Goal: Learn about a topic

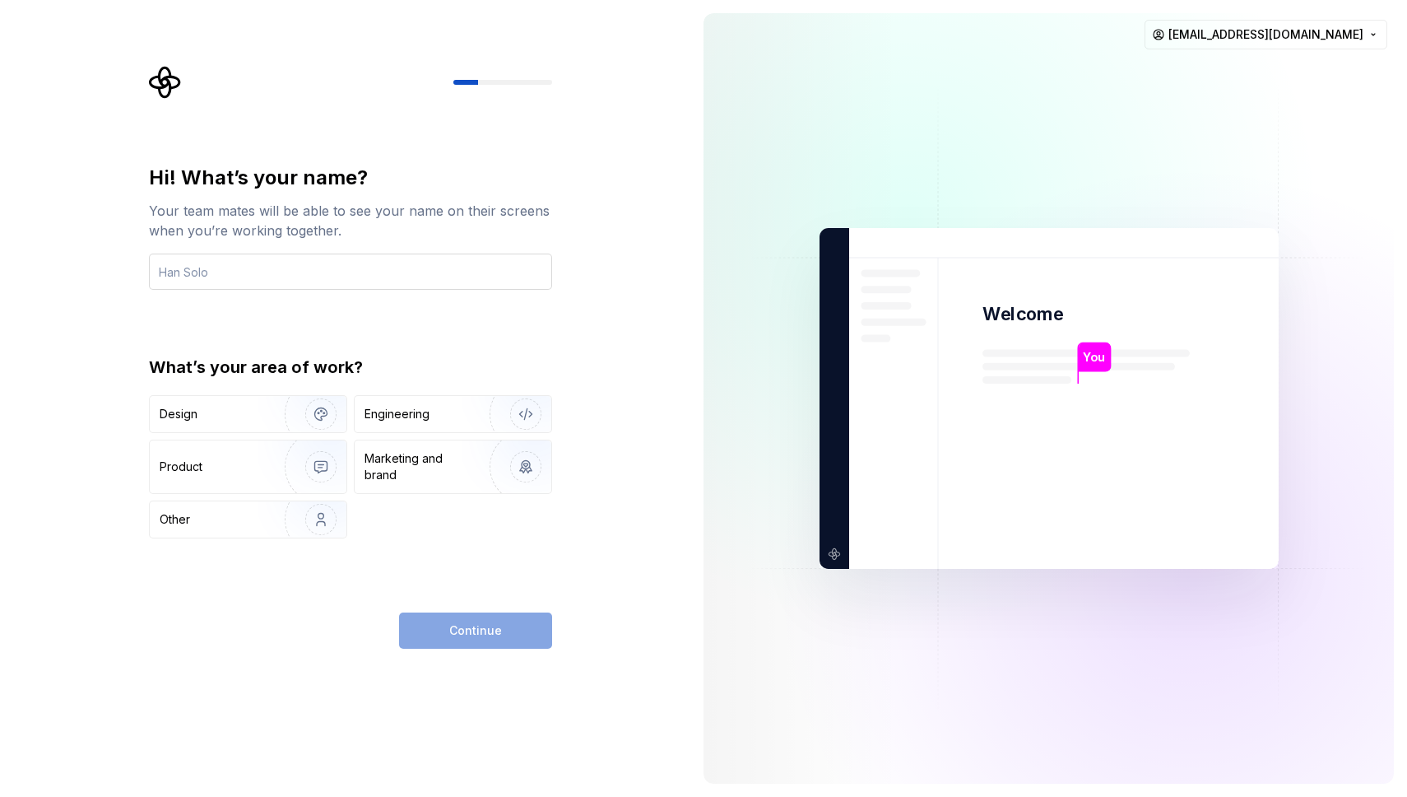
click at [389, 267] on input "text" at bounding box center [350, 271] width 403 height 36
type input "[PERSON_NAME]"
click at [276, 425] on img "button" at bounding box center [310, 414] width 105 height 110
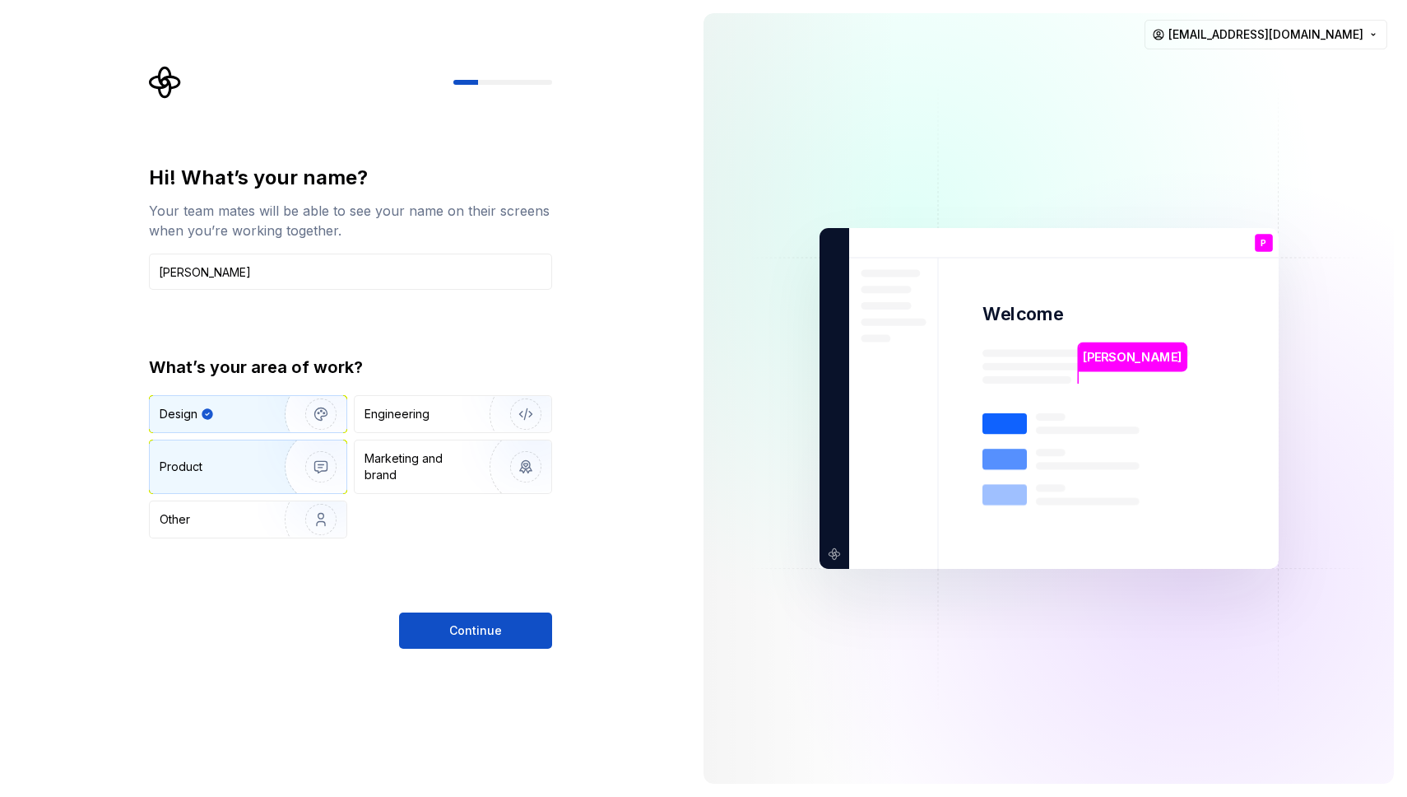
click at [253, 458] on div "Product" at bounding box center [214, 466] width 109 height 16
click at [258, 414] on img "button" at bounding box center [310, 414] width 105 height 110
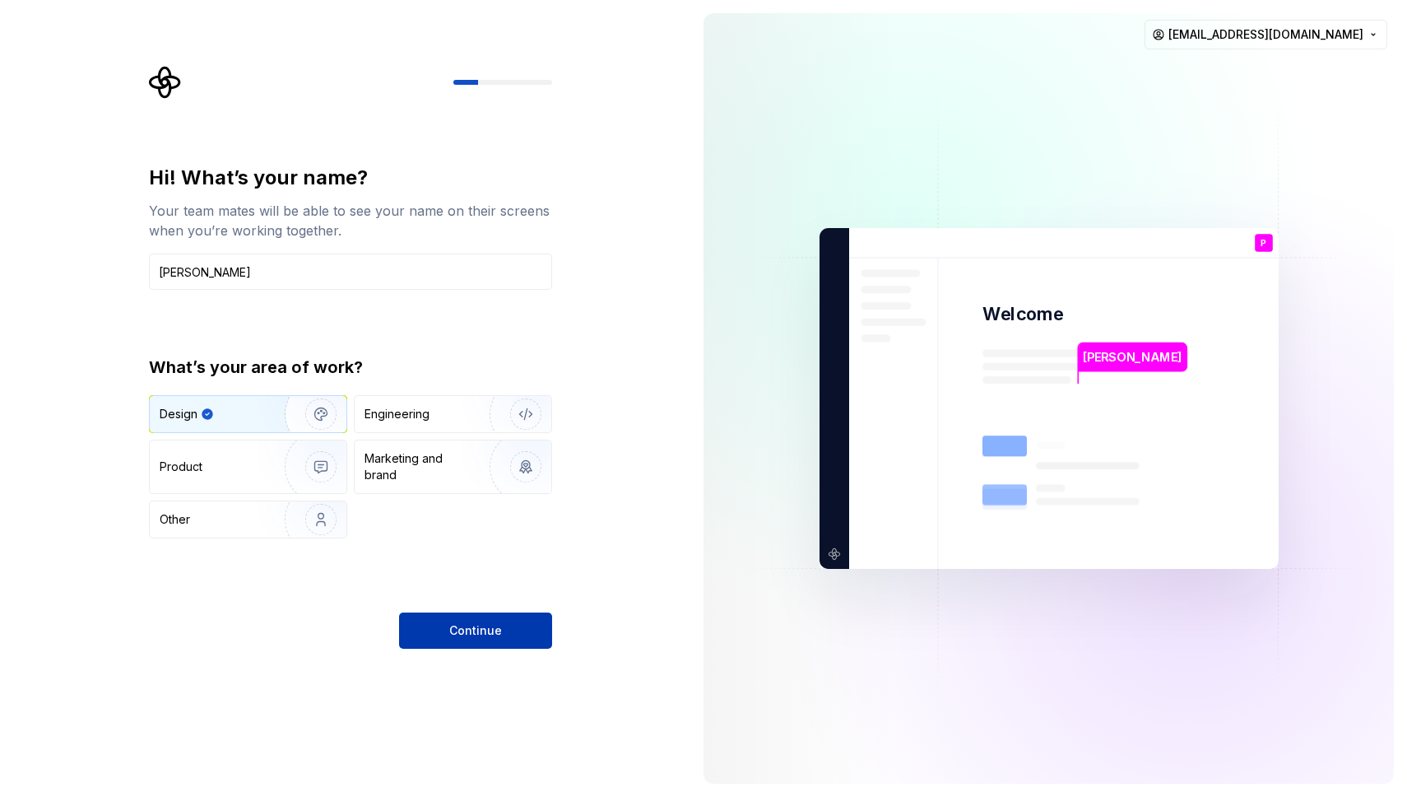
click at [491, 624] on span "Continue" at bounding box center [475, 630] width 53 height 16
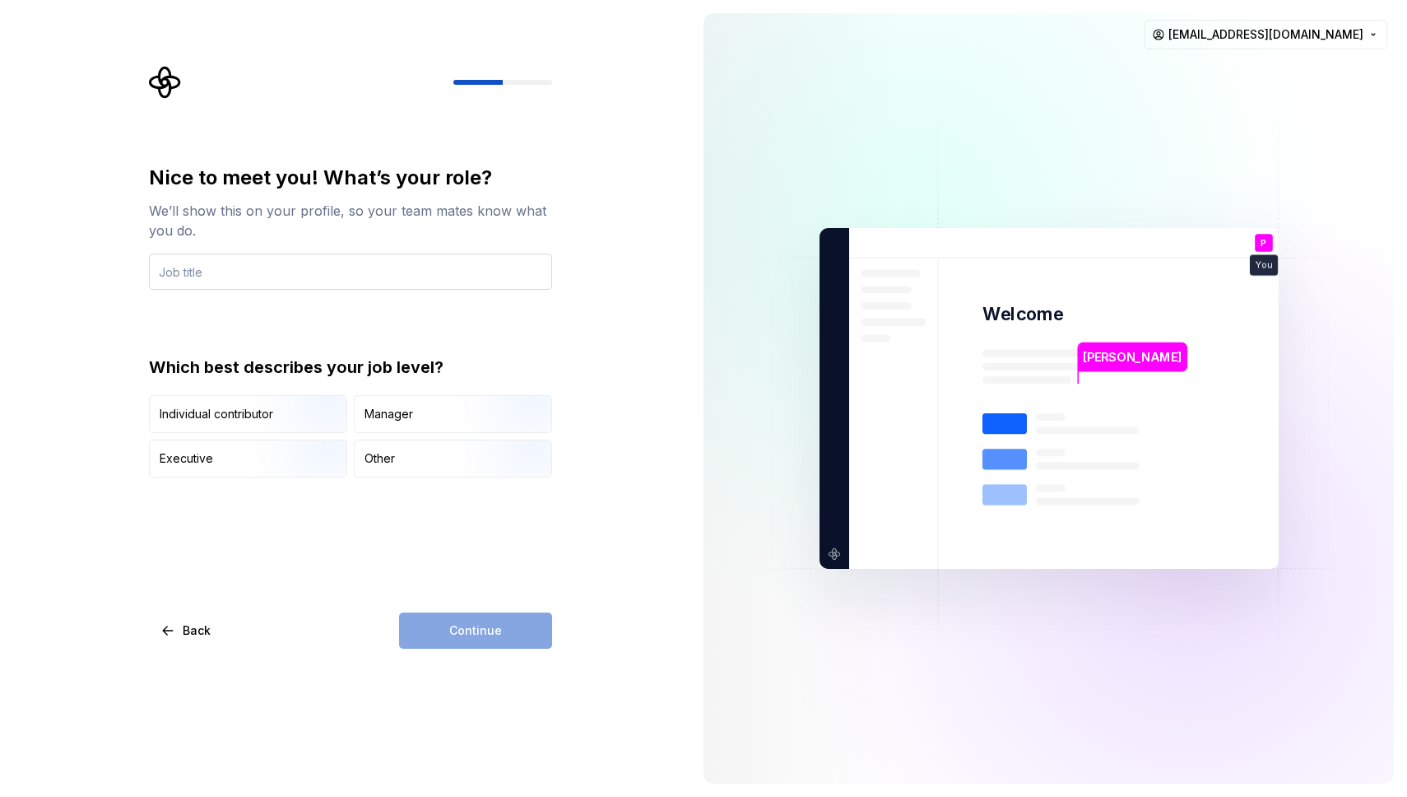
click at [326, 270] on input "text" at bounding box center [350, 271] width 403 height 36
click at [303, 277] on input "Design system lead sedisnger" at bounding box center [350, 271] width 403 height 36
click at [303, 276] on input "Design system lead sedisnger" at bounding box center [350, 271] width 403 height 36
click at [303, 271] on input "Design system lead sedisnger" at bounding box center [350, 271] width 403 height 36
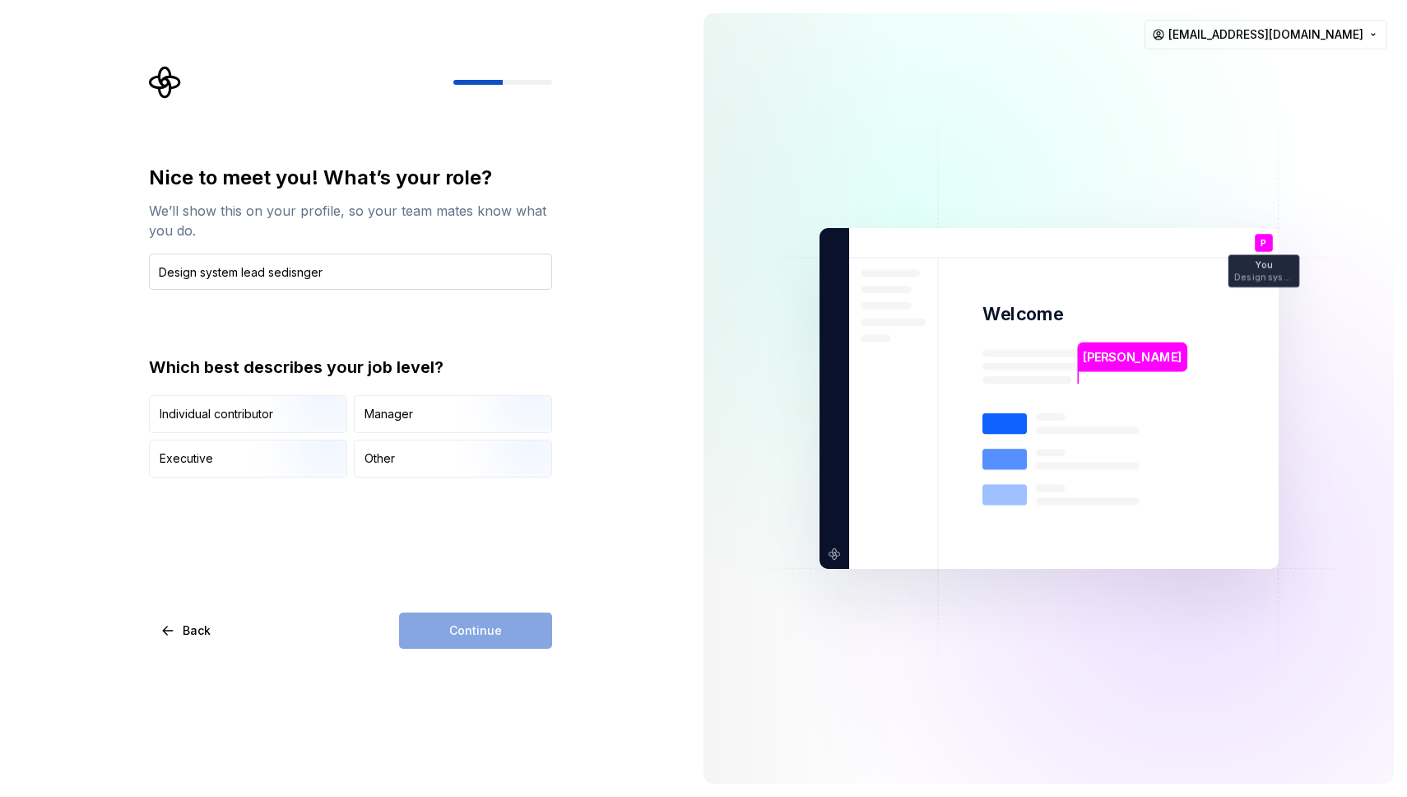
click at [302, 271] on input "Design system lead sedisnger" at bounding box center [350, 271] width 403 height 36
type input "Design system lead designer"
click at [406, 311] on div "Nice to meet you! What’s your role? We’ll show this on your profile, so your te…" at bounding box center [350, 321] width 403 height 313
click at [407, 421] on div "Manager" at bounding box center [389, 414] width 49 height 16
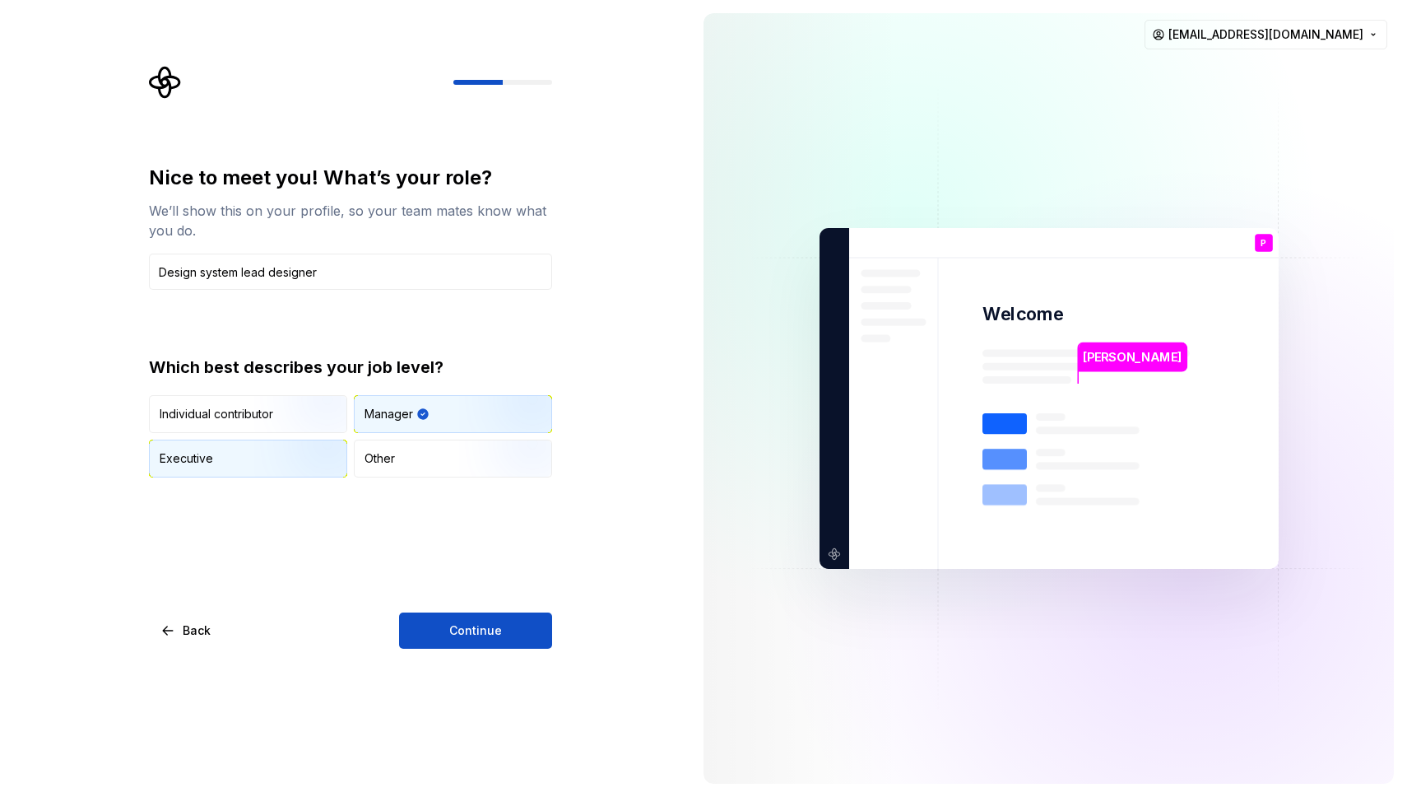
click at [279, 452] on img "button" at bounding box center [306, 479] width 105 height 110
click at [281, 411] on img "button" at bounding box center [306, 434] width 105 height 110
click at [457, 417] on div "Manager" at bounding box center [453, 414] width 197 height 36
drag, startPoint x: 473, startPoint y: 471, endPoint x: 489, endPoint y: 517, distance: 48.7
click at [473, 471] on img "button" at bounding box center [511, 479] width 105 height 110
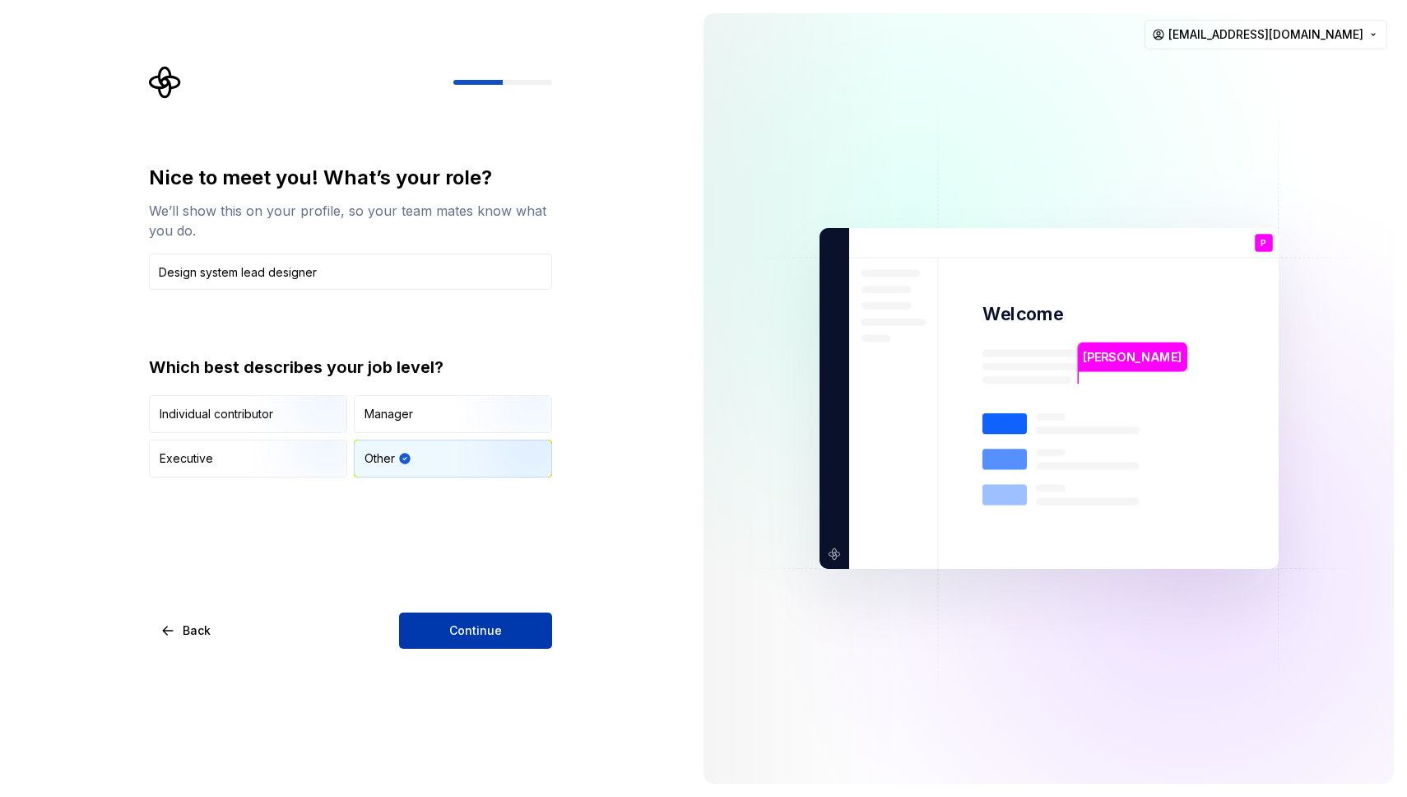
click at [493, 625] on span "Continue" at bounding box center [475, 630] width 53 height 16
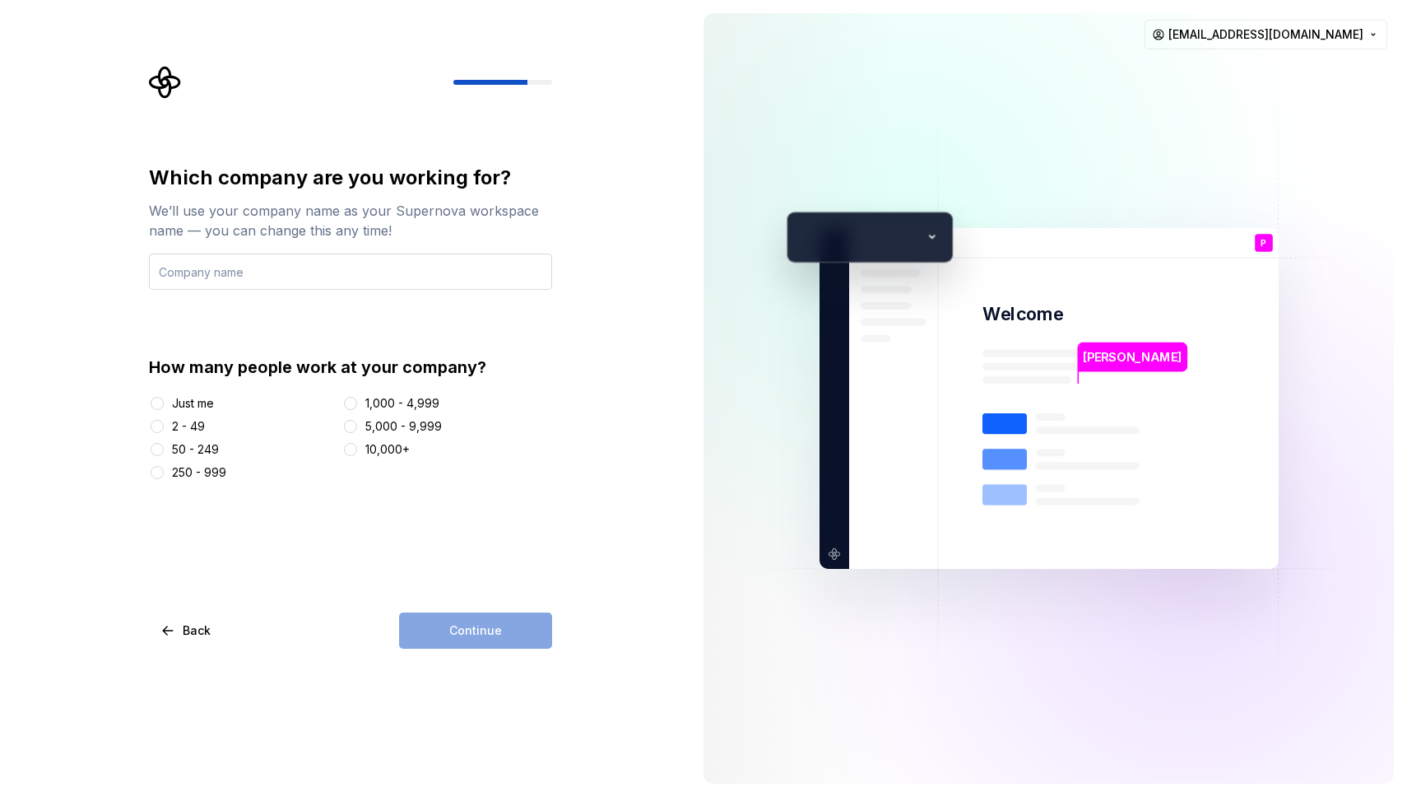
click at [263, 269] on input "text" at bounding box center [350, 271] width 403 height 36
type input "testing"
click at [194, 396] on div "Just me" at bounding box center [193, 403] width 42 height 16
click at [164, 397] on button "Just me" at bounding box center [157, 403] width 13 height 13
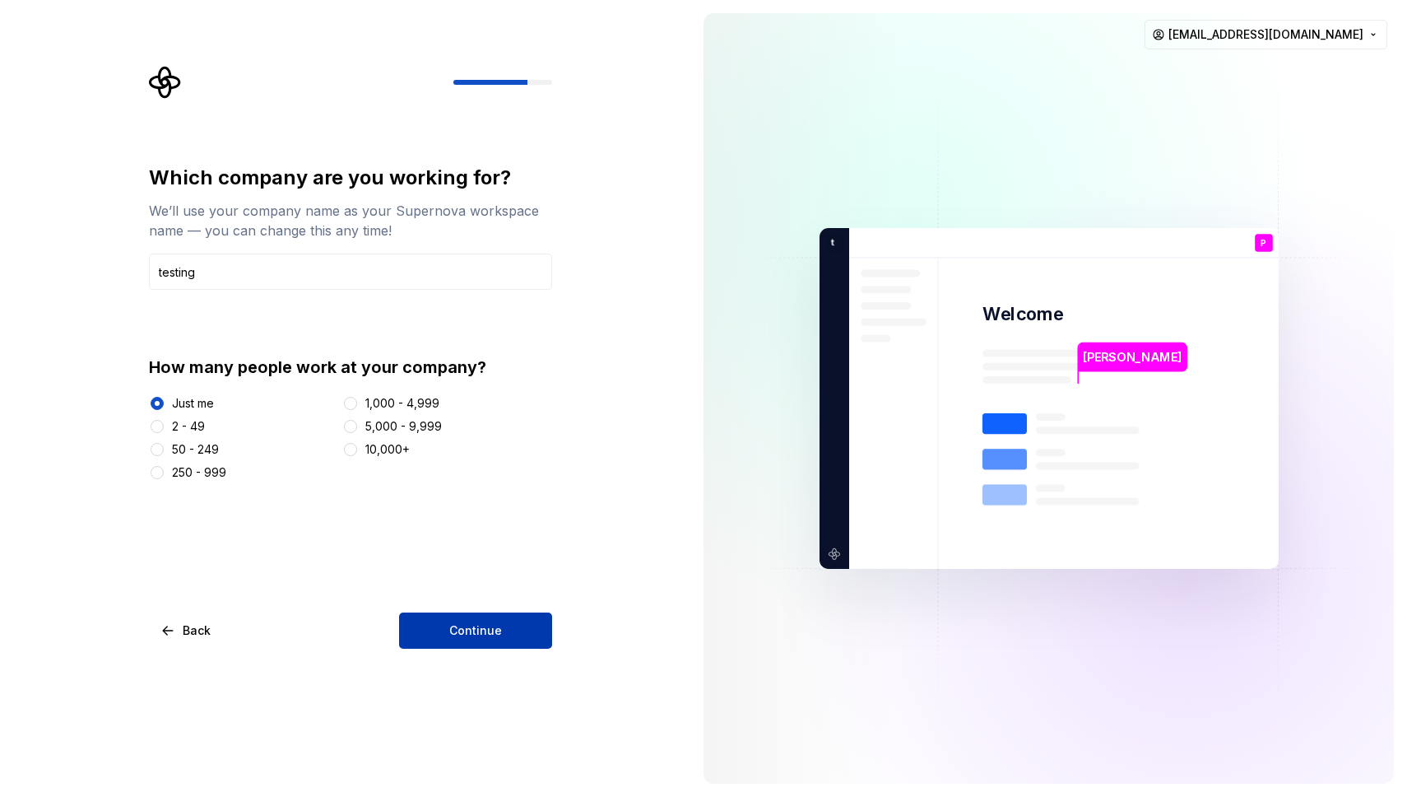
click at [450, 637] on button "Continue" at bounding box center [475, 630] width 153 height 36
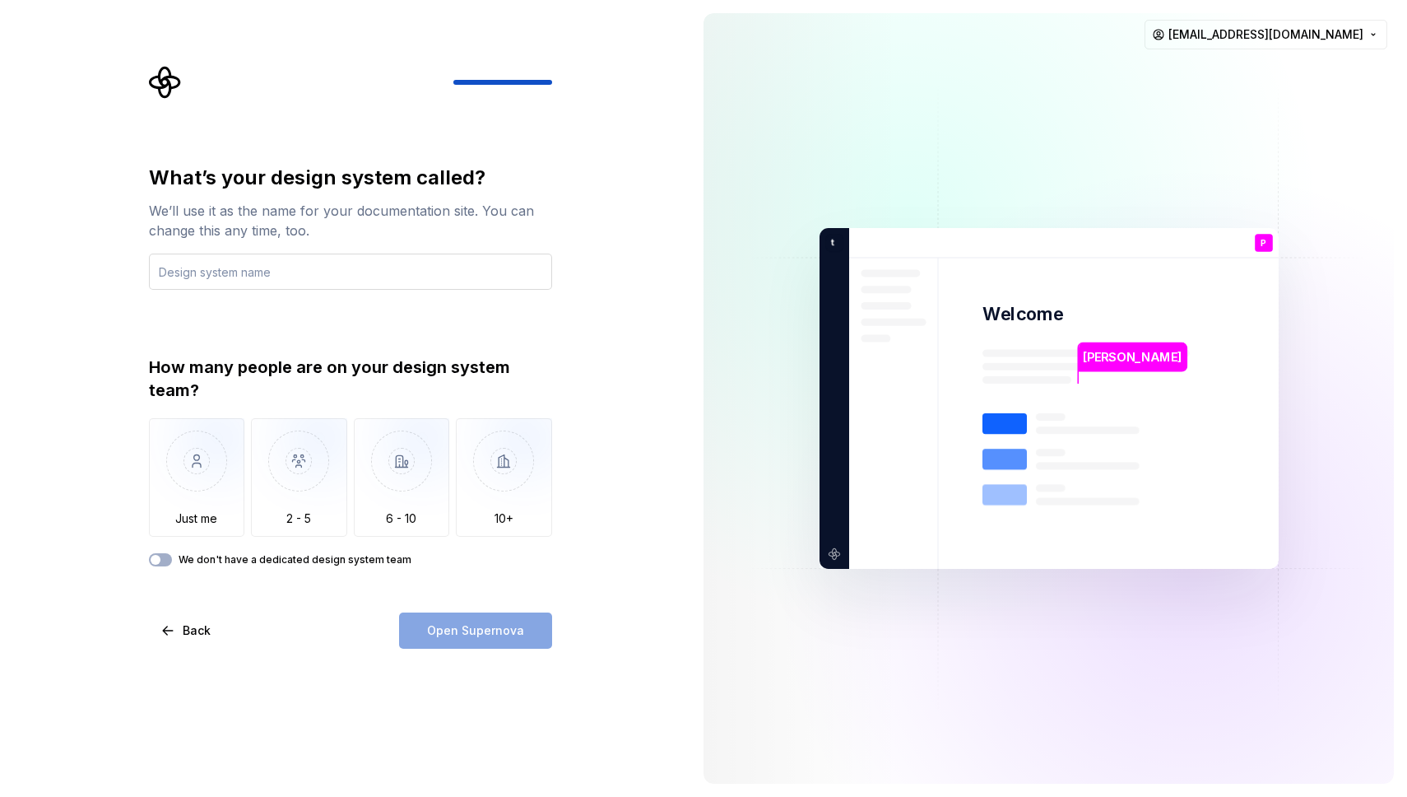
click at [274, 280] on input "text" at bounding box center [350, 271] width 403 height 36
type input "Nany"
click at [206, 473] on img "button" at bounding box center [197, 473] width 96 height 110
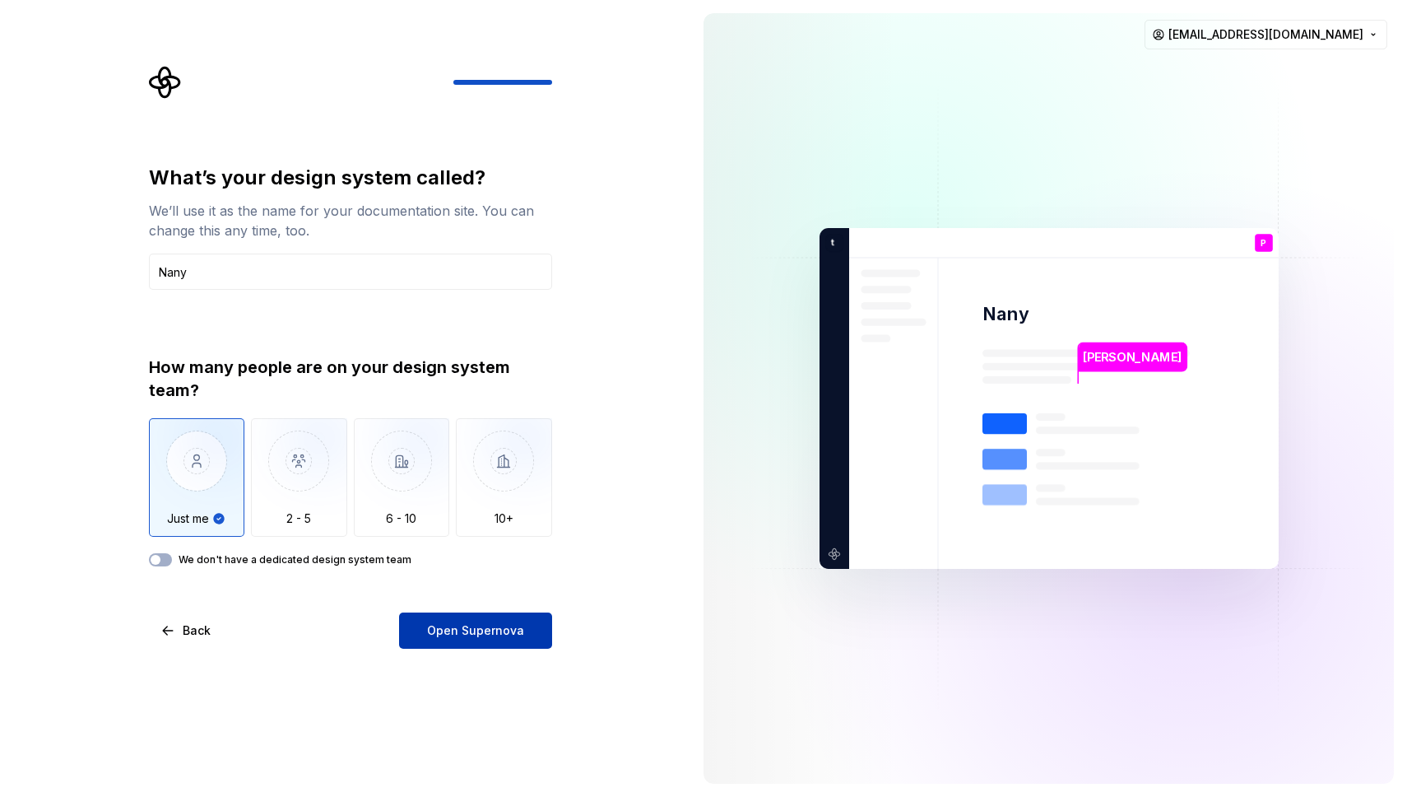
click at [466, 624] on span "Open Supernova" at bounding box center [475, 630] width 97 height 16
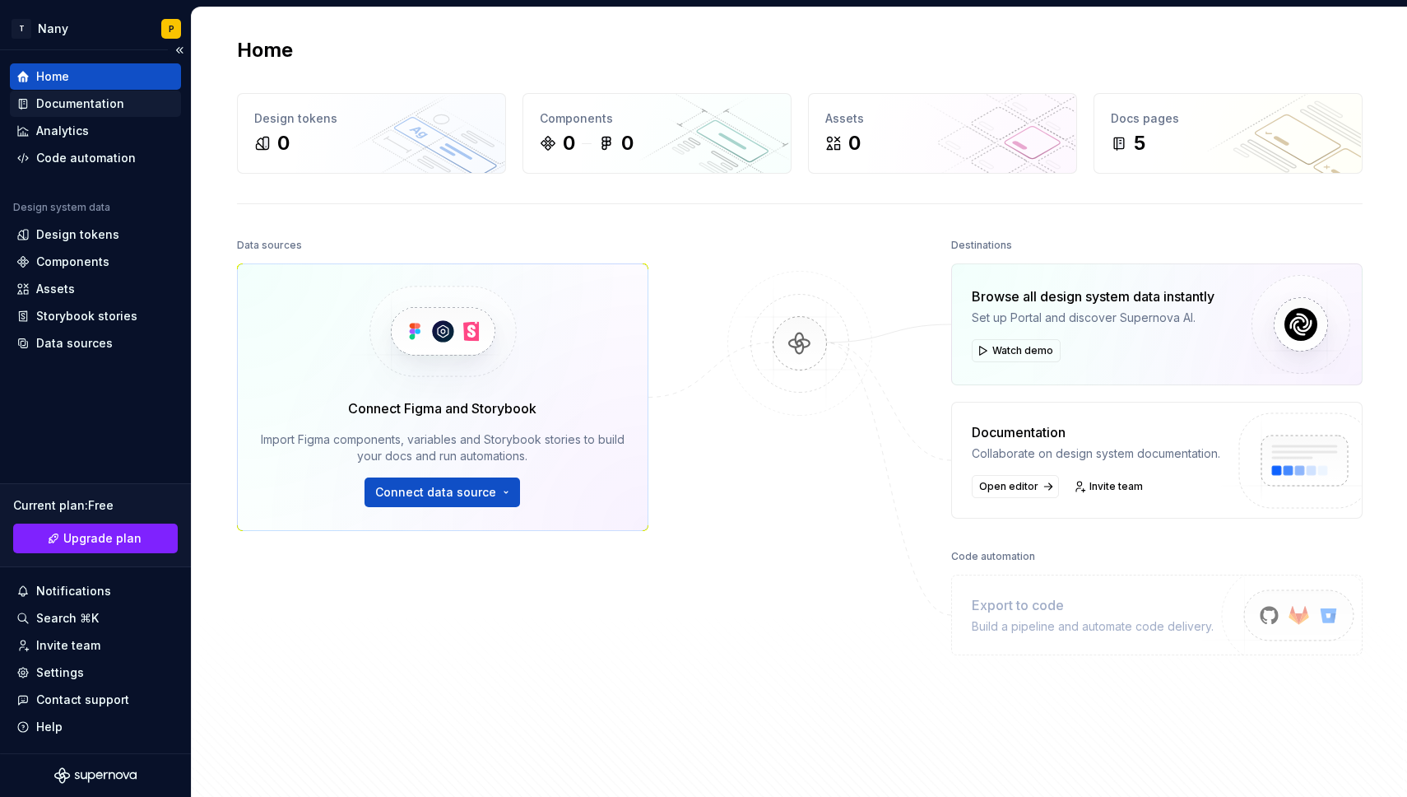
click at [113, 105] on div "Documentation" at bounding box center [80, 103] width 88 height 16
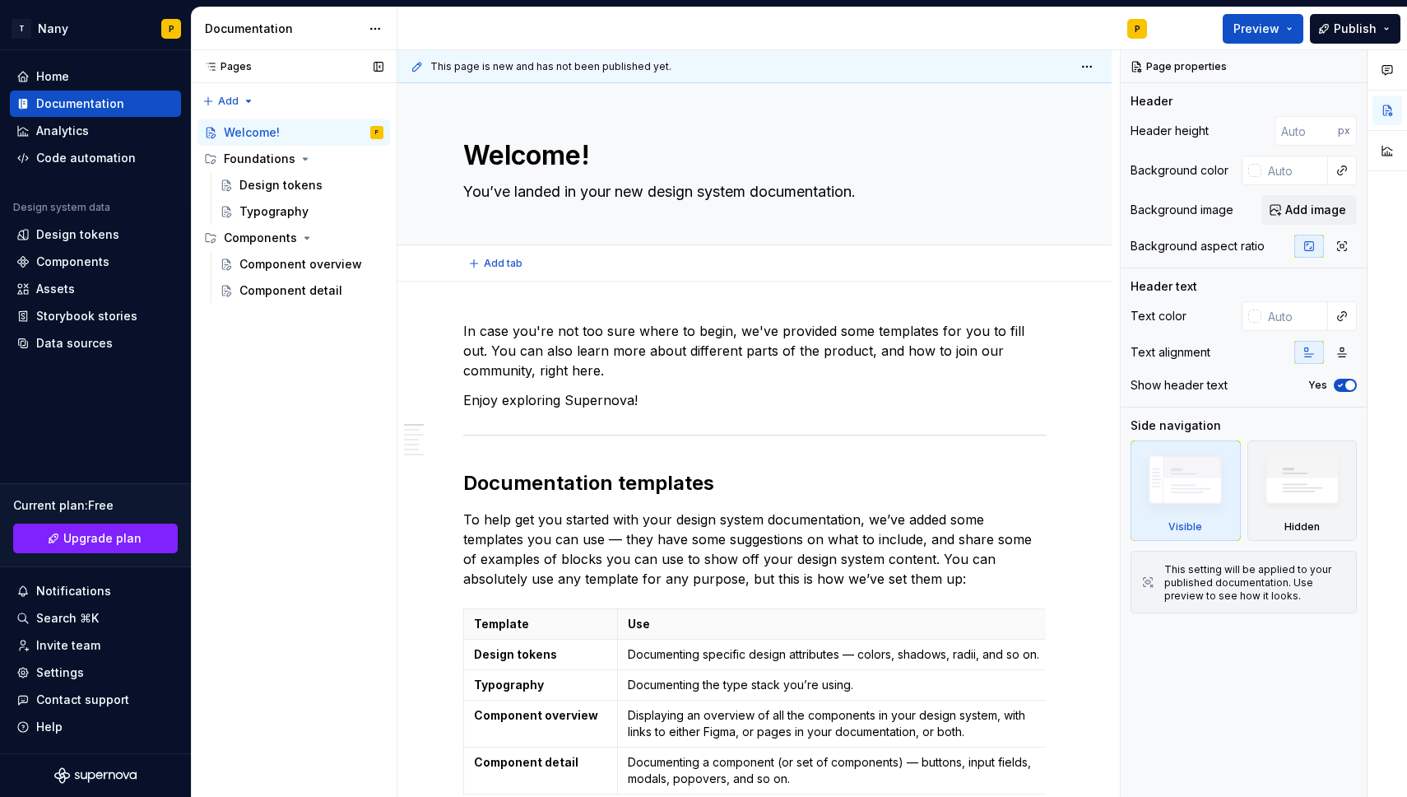
scroll to position [10, 0]
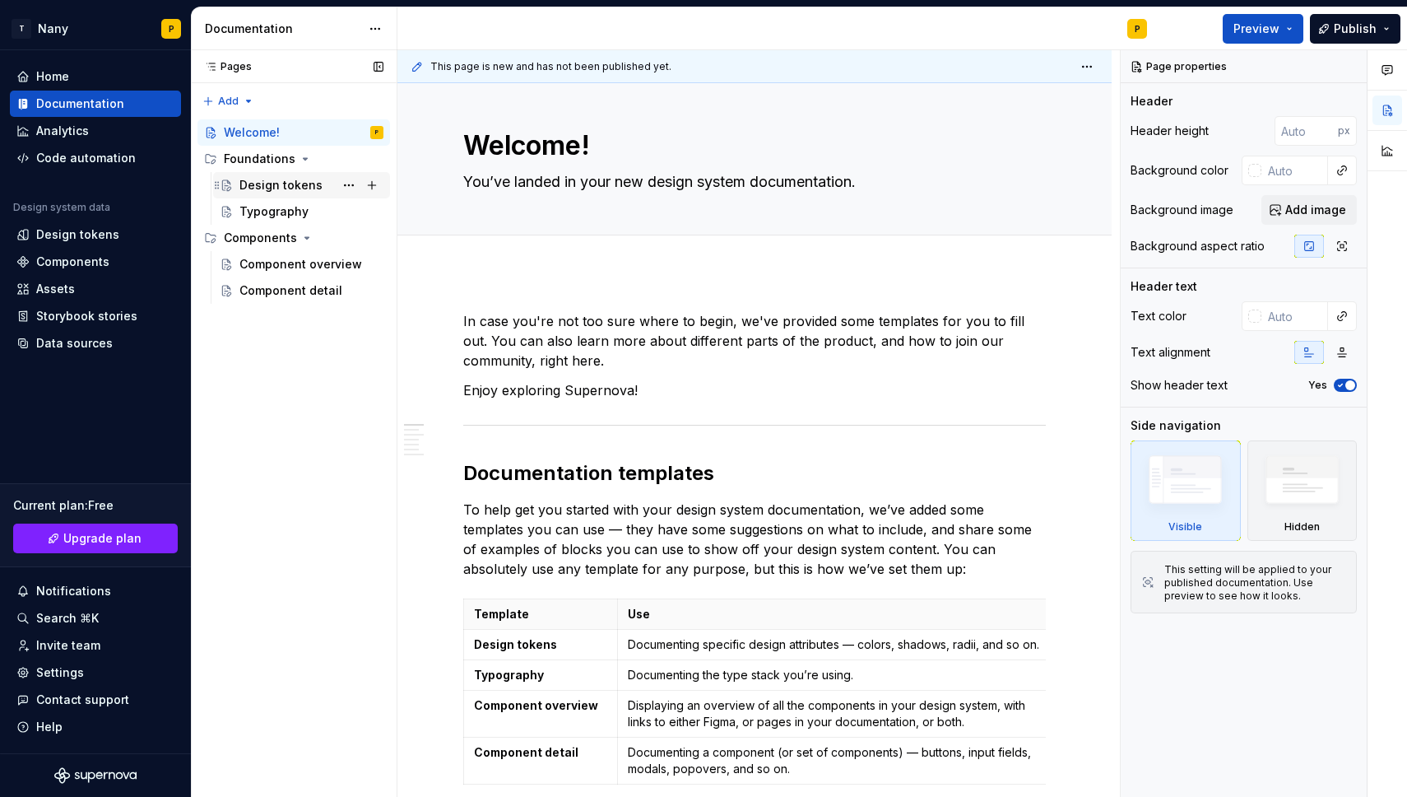
click at [295, 185] on div "Design tokens" at bounding box center [280, 185] width 83 height 16
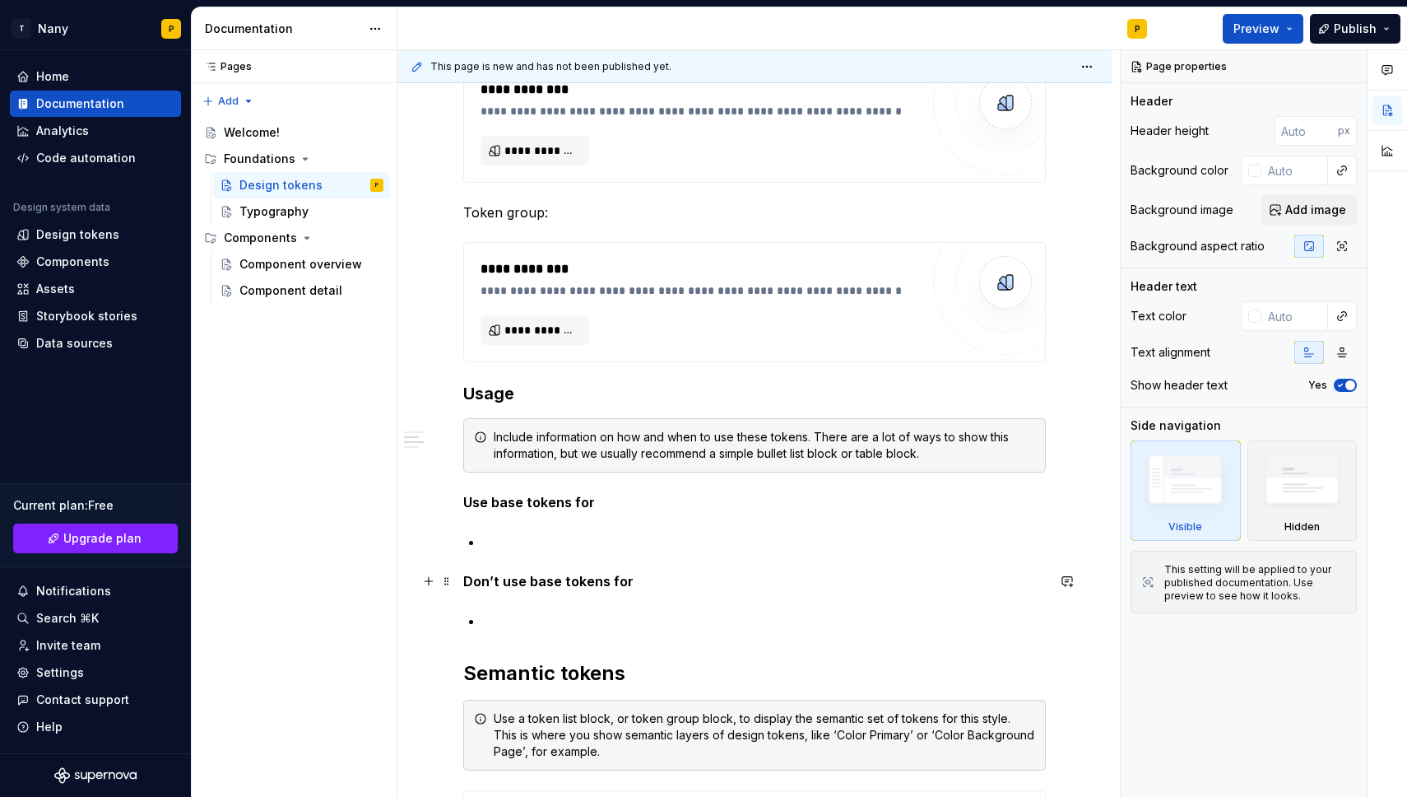
scroll to position [527, 0]
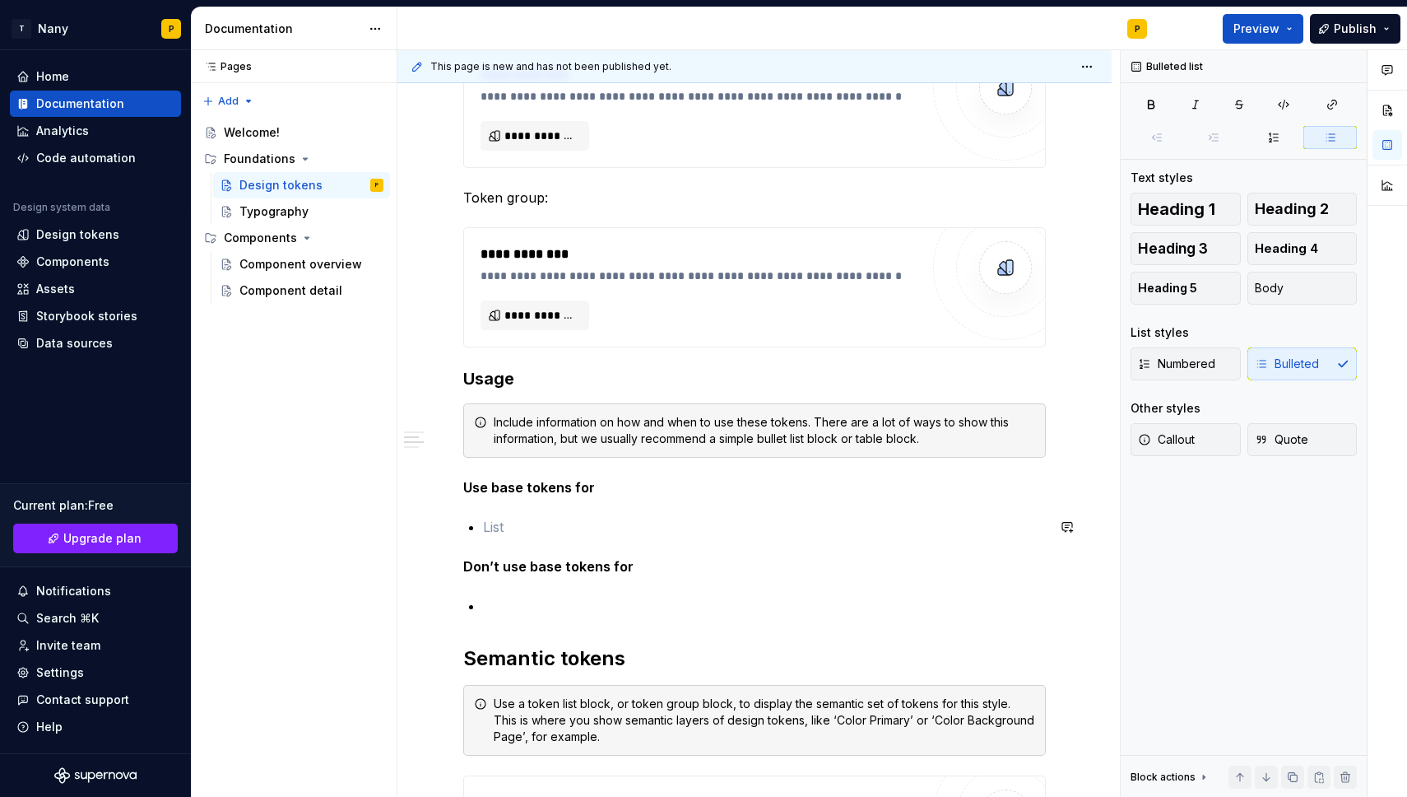
drag, startPoint x: 507, startPoint y: 528, endPoint x: 499, endPoint y: 532, distance: 8.5
click at [507, 528] on p at bounding box center [764, 527] width 563 height 20
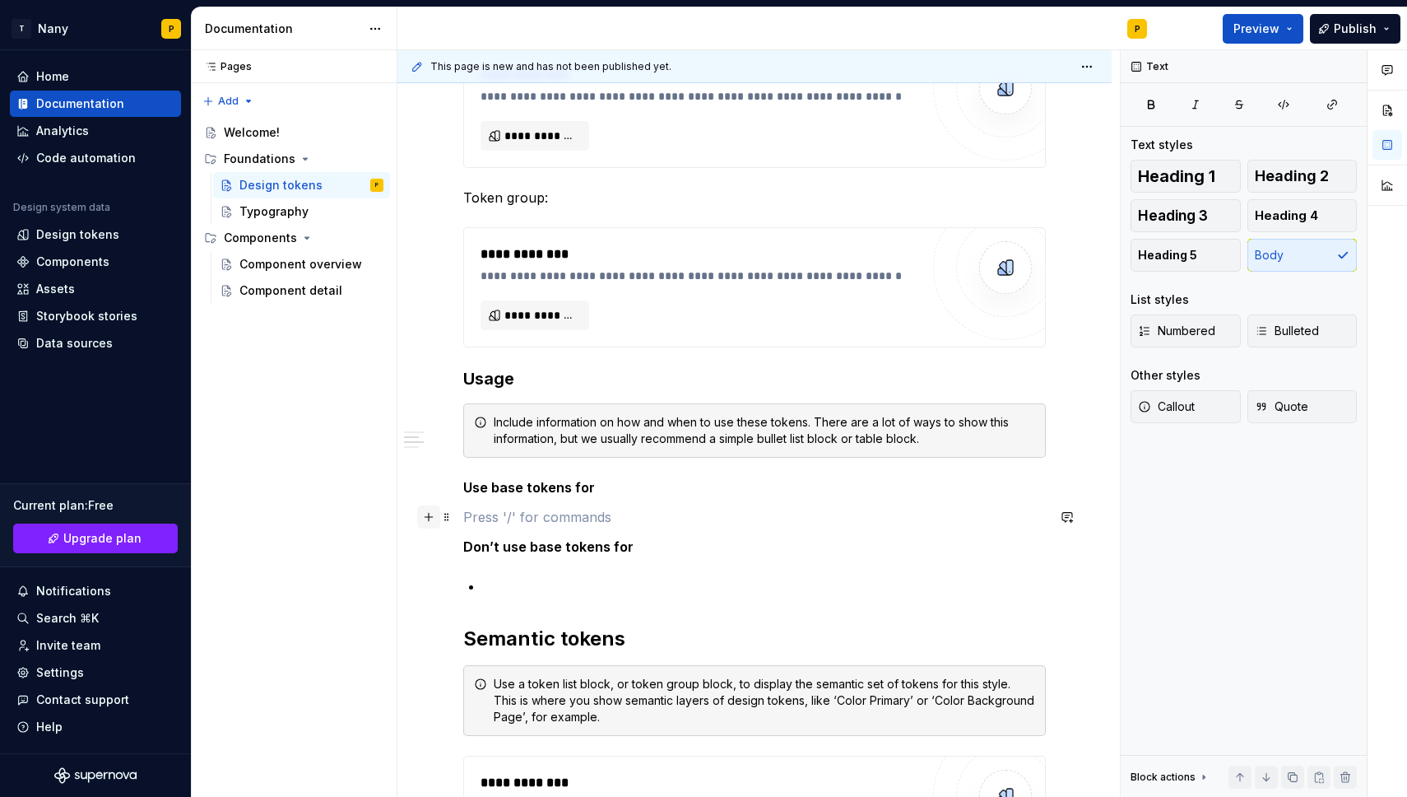
click at [429, 519] on button "button" at bounding box center [428, 516] width 23 height 23
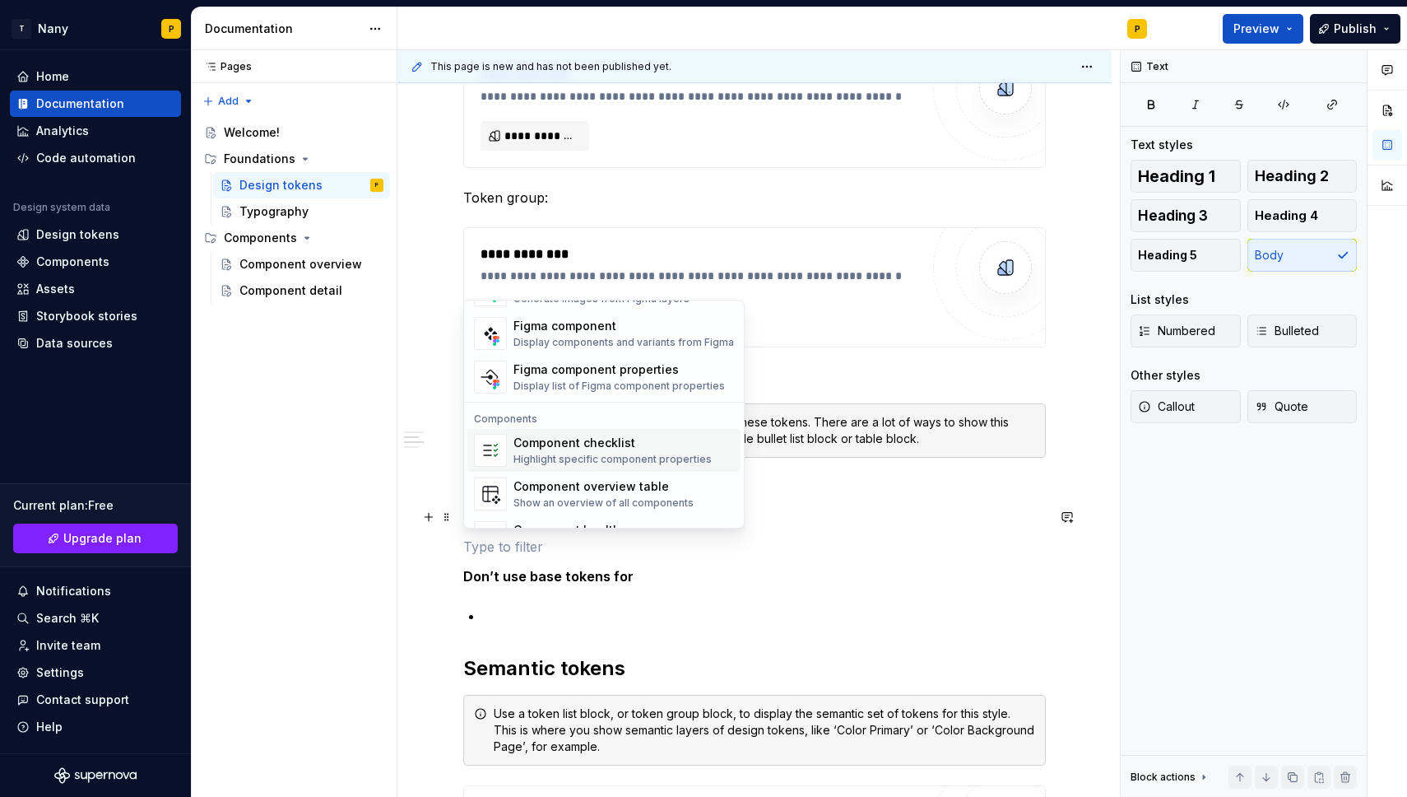
scroll to position [1638, 0]
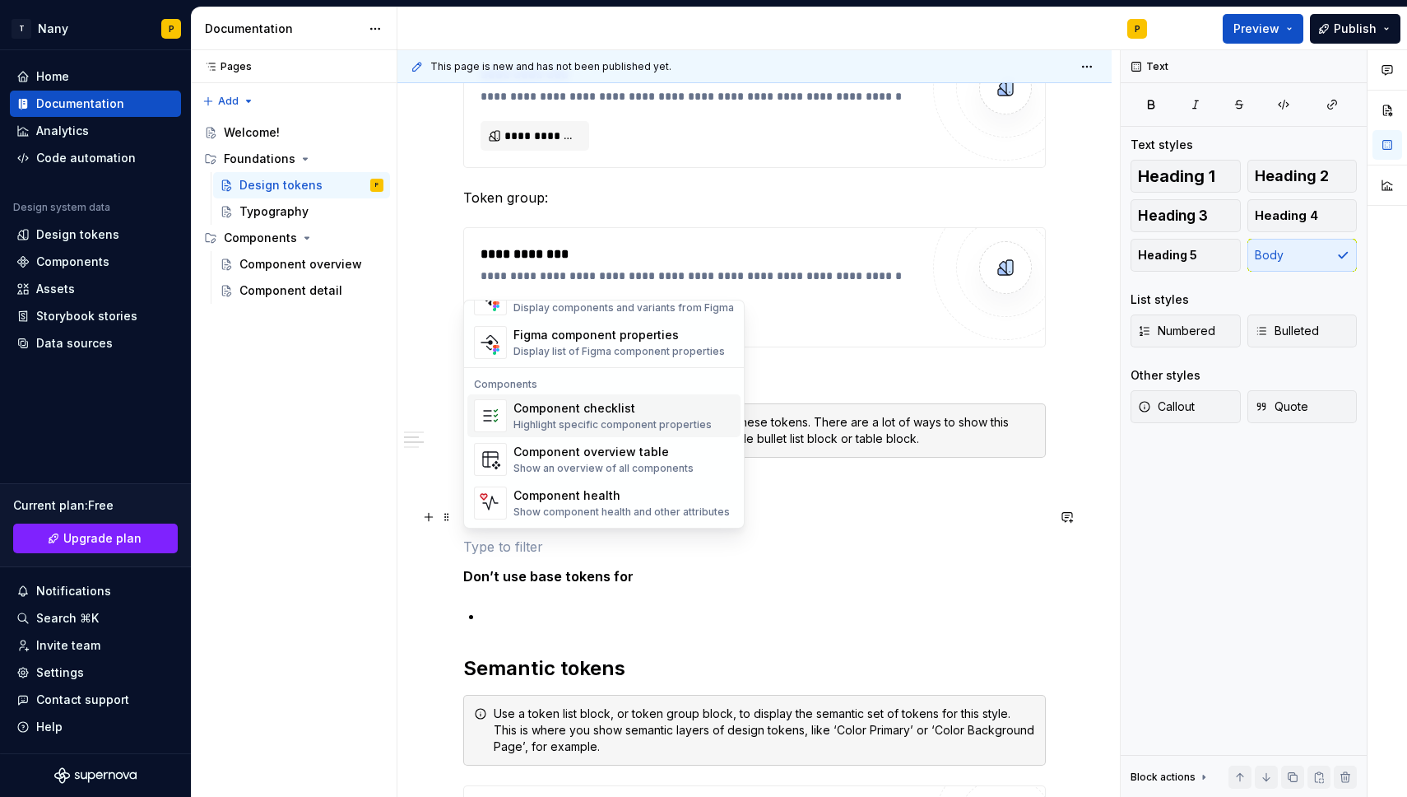
drag, startPoint x: 651, startPoint y: 416, endPoint x: 661, endPoint y: 414, distance: 10.0
click at [651, 416] on div "Component checklist" at bounding box center [612, 408] width 198 height 16
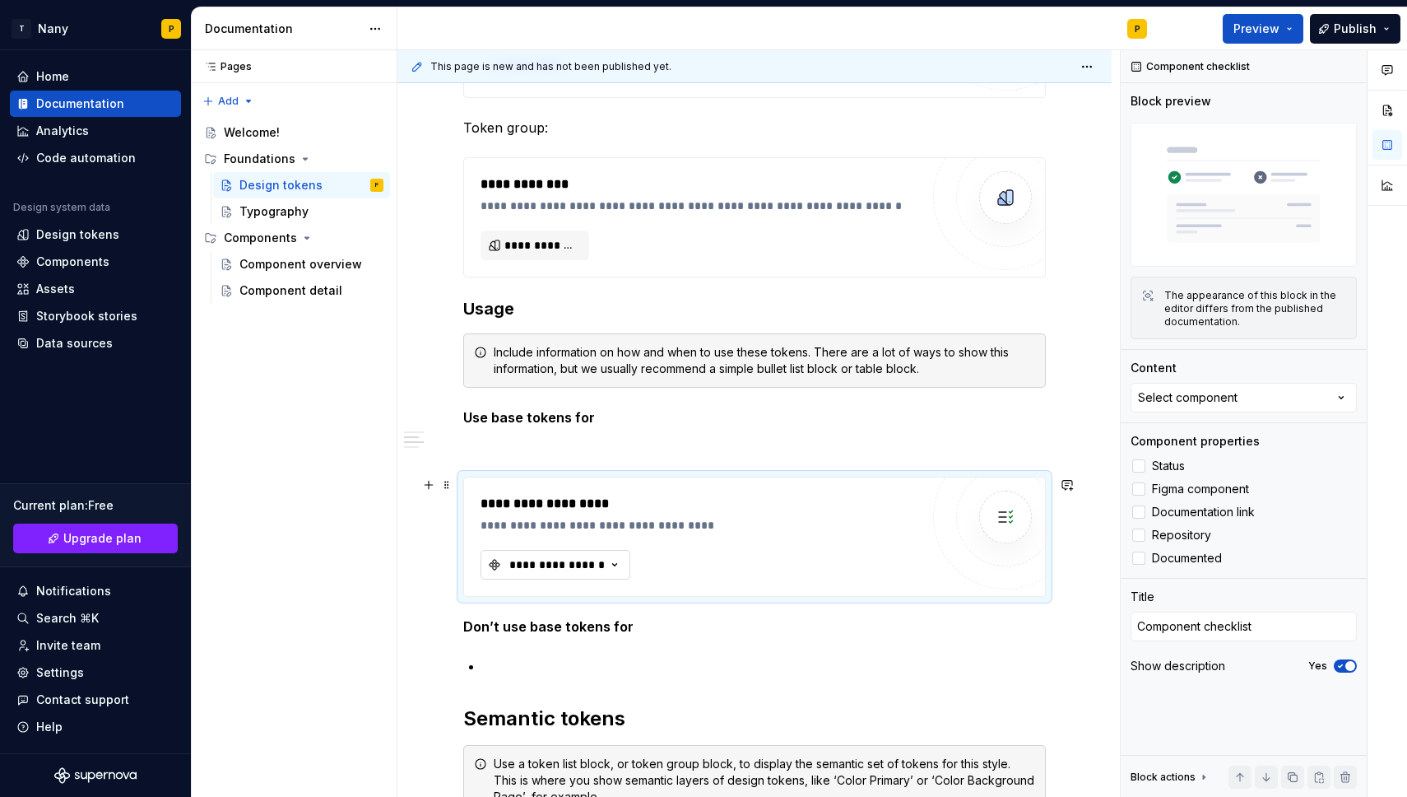
click at [574, 565] on div "**********" at bounding box center [557, 564] width 99 height 16
drag, startPoint x: 725, startPoint y: 524, endPoint x: 746, endPoint y: 523, distance: 21.4
click at [725, 524] on div "**********" at bounding box center [705, 523] width 448 height 16
click at [541, 438] on p at bounding box center [754, 445] width 583 height 20
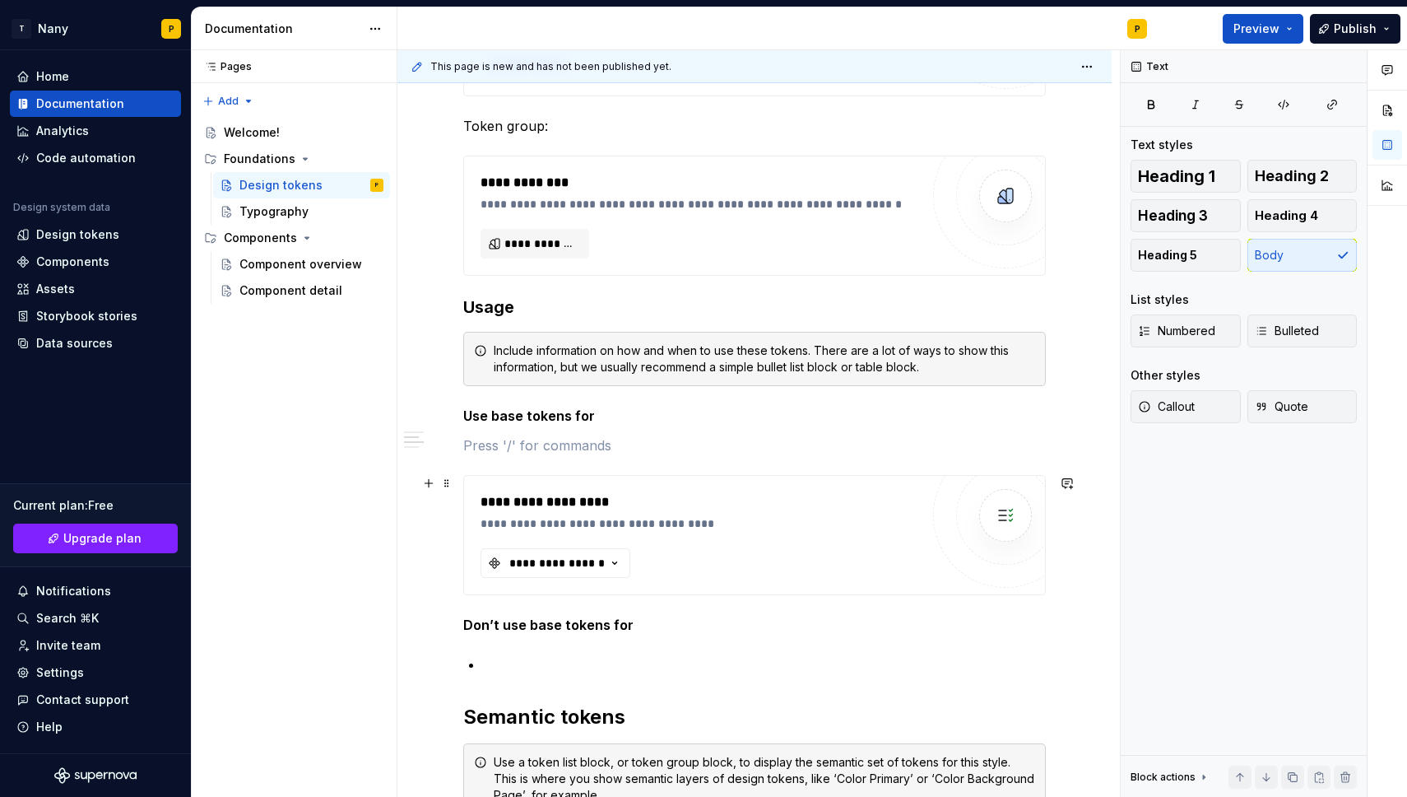
click at [517, 510] on div "**********" at bounding box center [705, 502] width 448 height 20
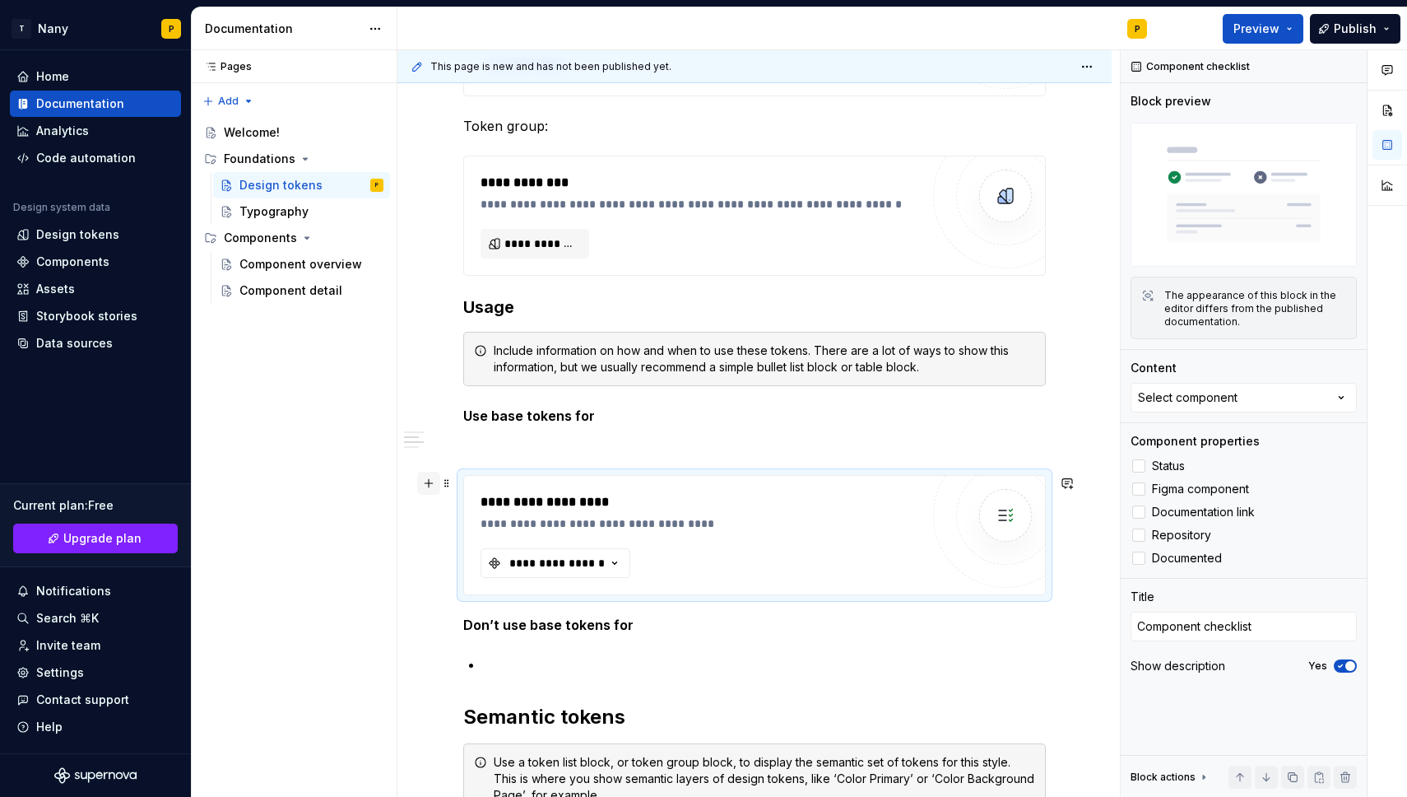
click at [427, 484] on button "button" at bounding box center [428, 483] width 23 height 23
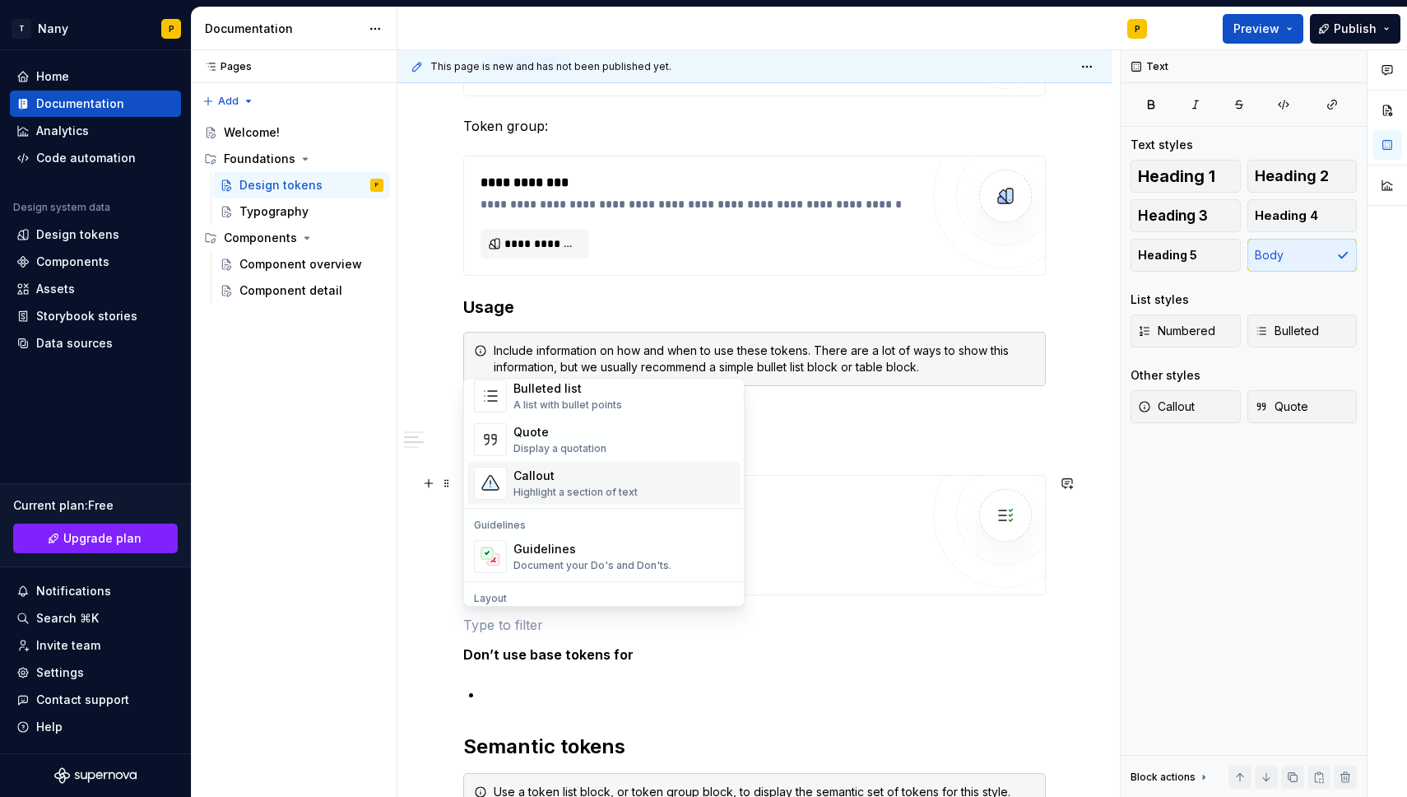
scroll to position [344, 0]
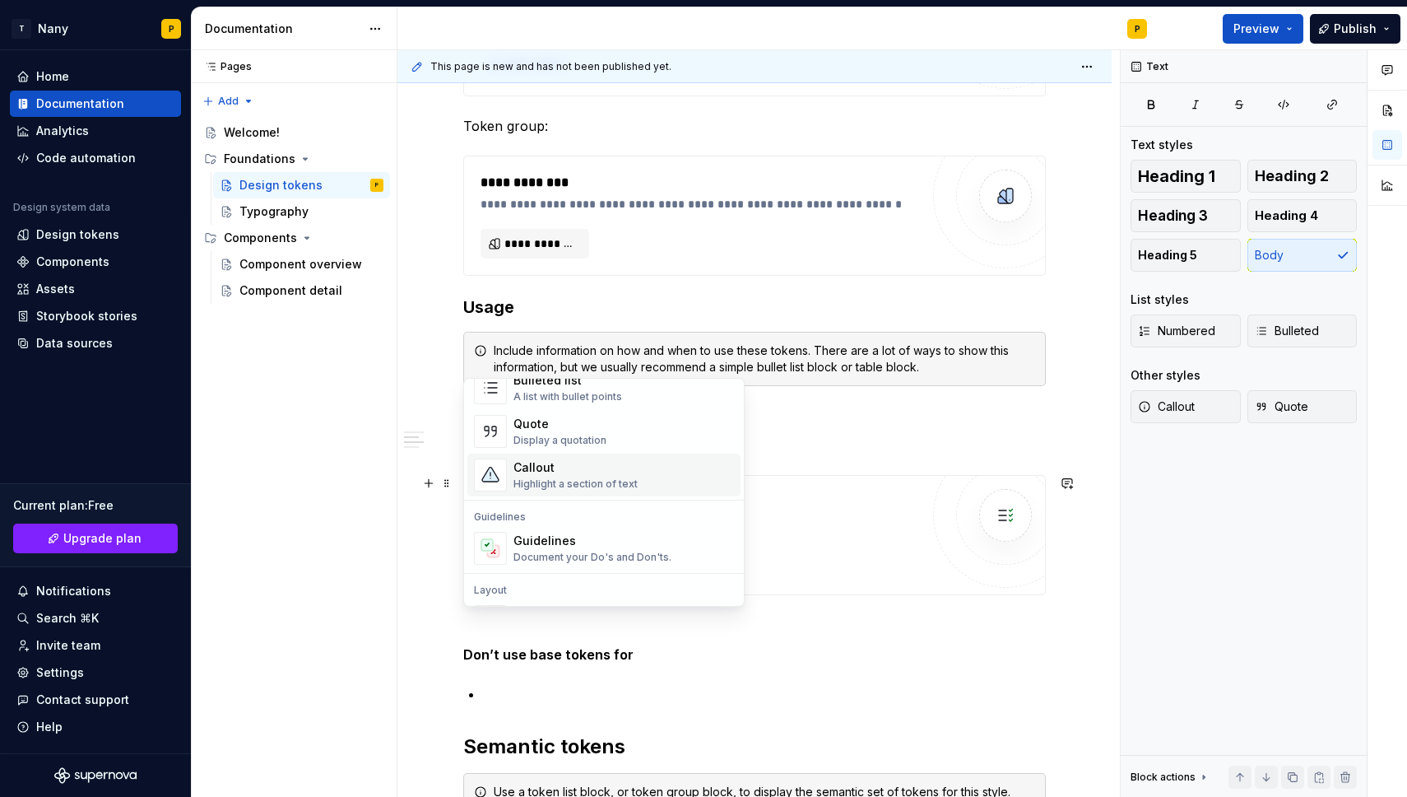
click at [581, 474] on div "Callout" at bounding box center [575, 467] width 124 height 16
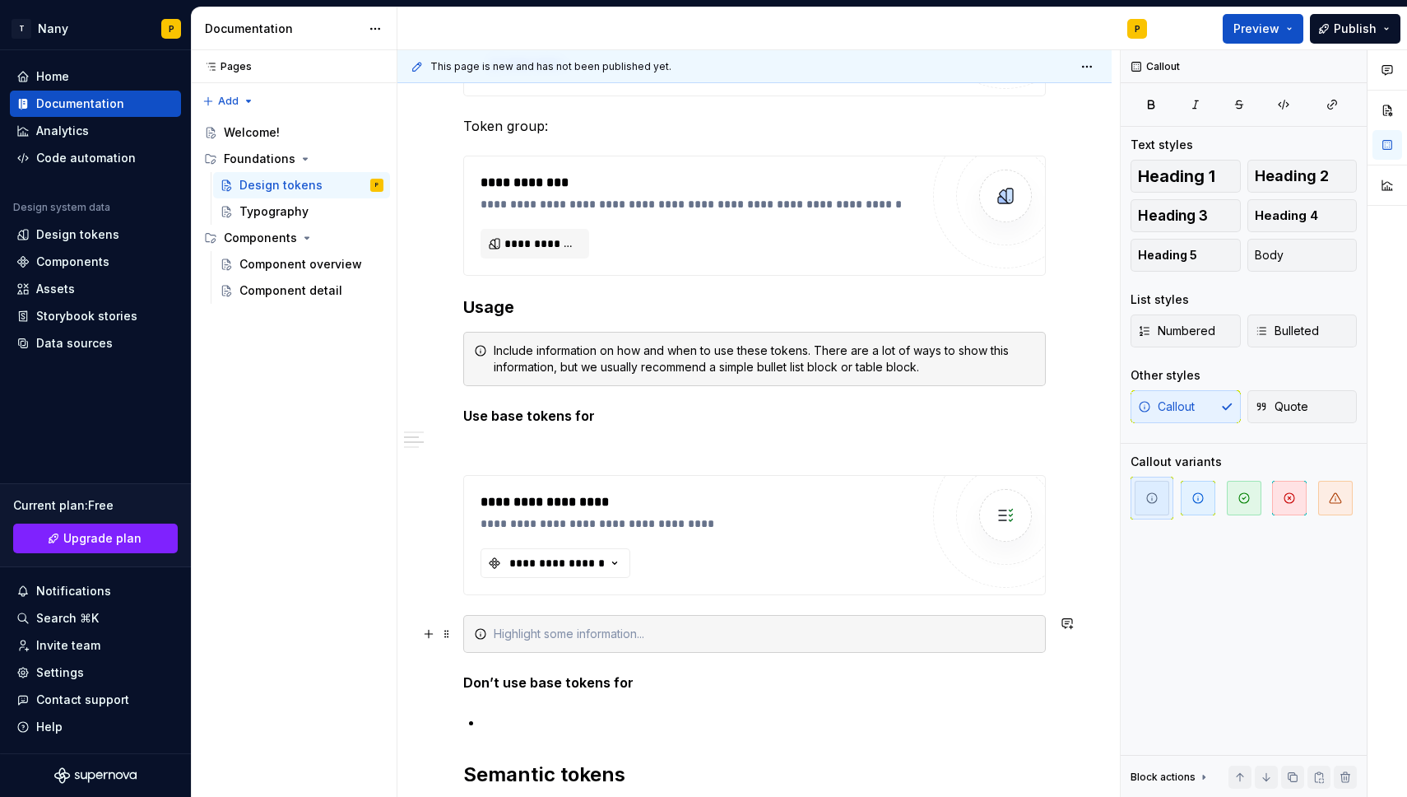
scroll to position [722, 0]
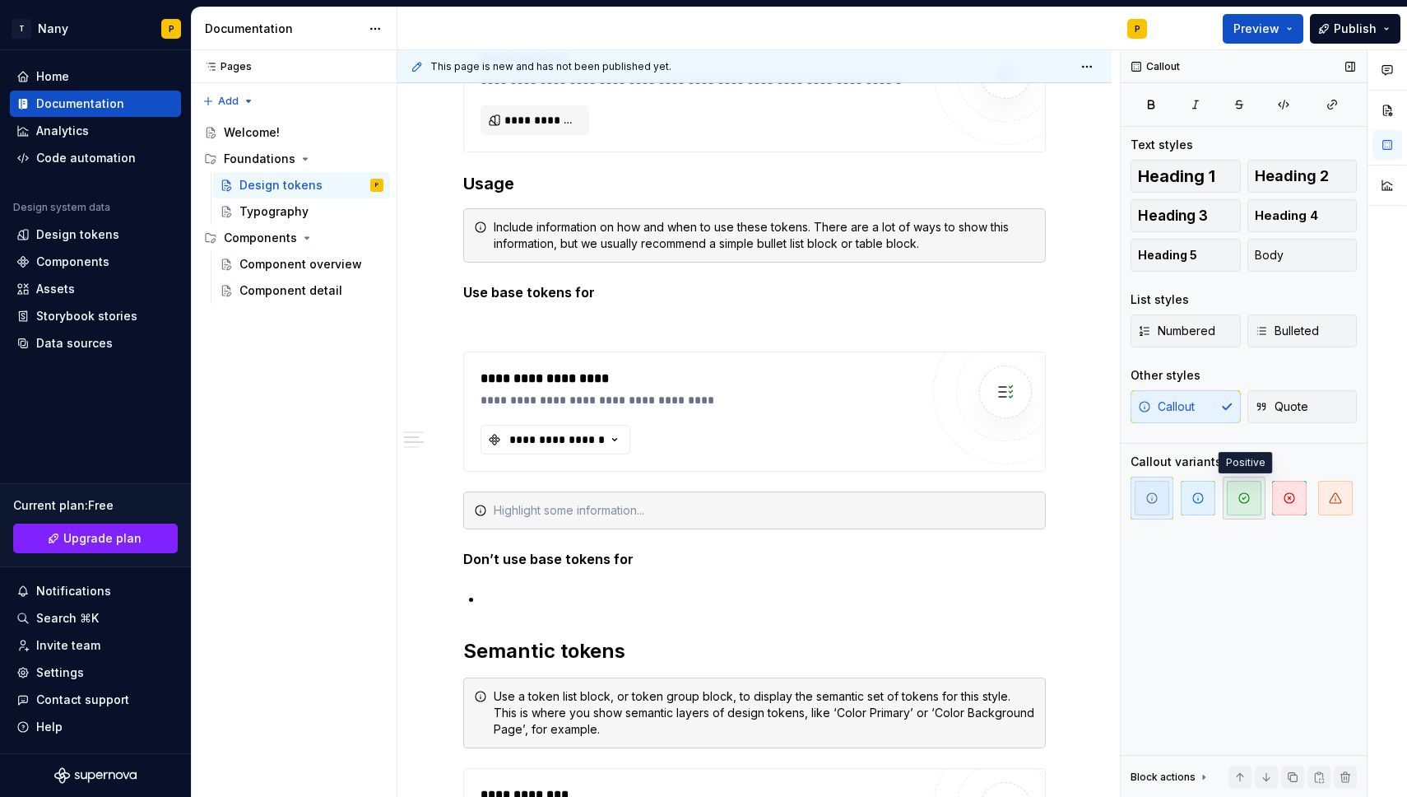
click at [1240, 496] on icon "button" at bounding box center [1244, 497] width 13 height 13
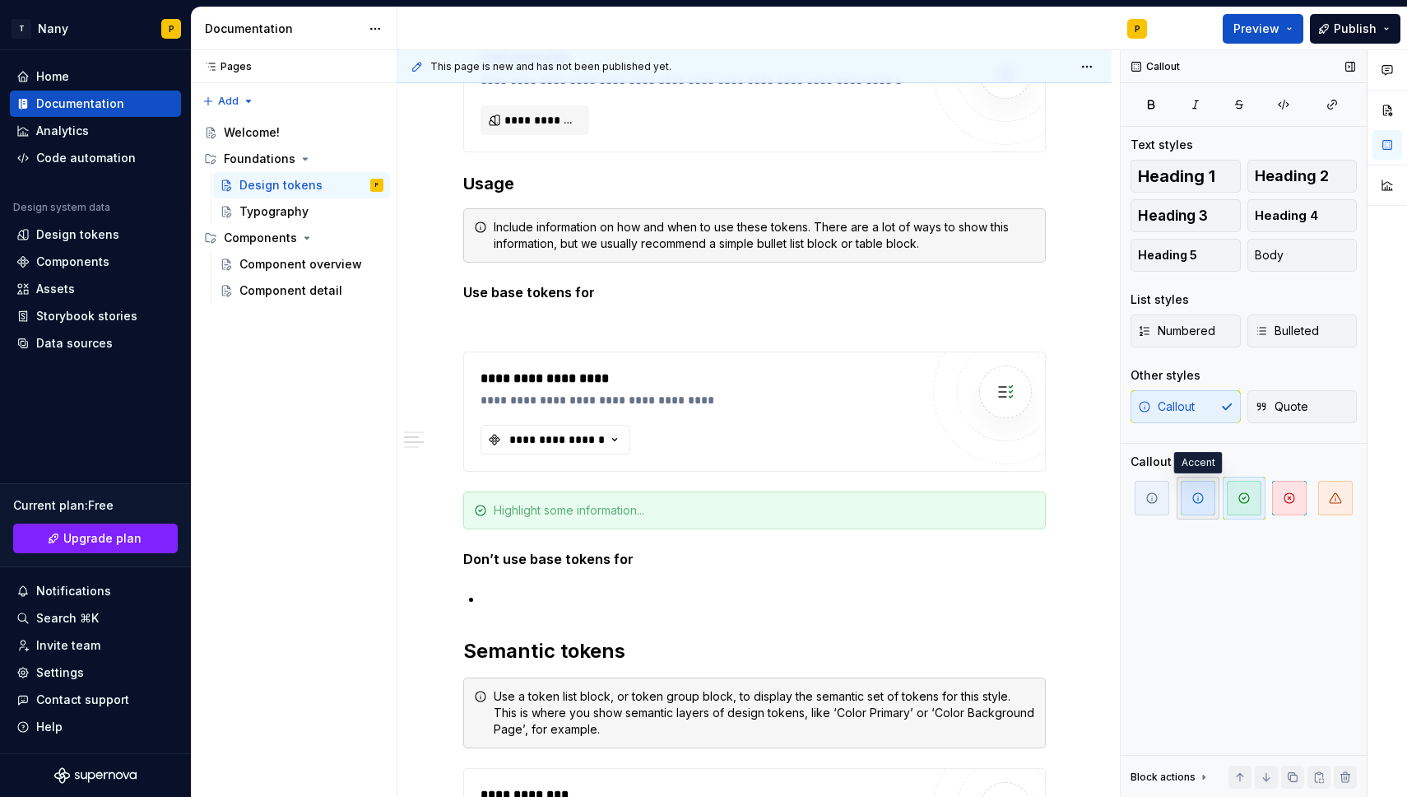
click at [1196, 499] on icon "button" at bounding box center [1198, 497] width 13 height 13
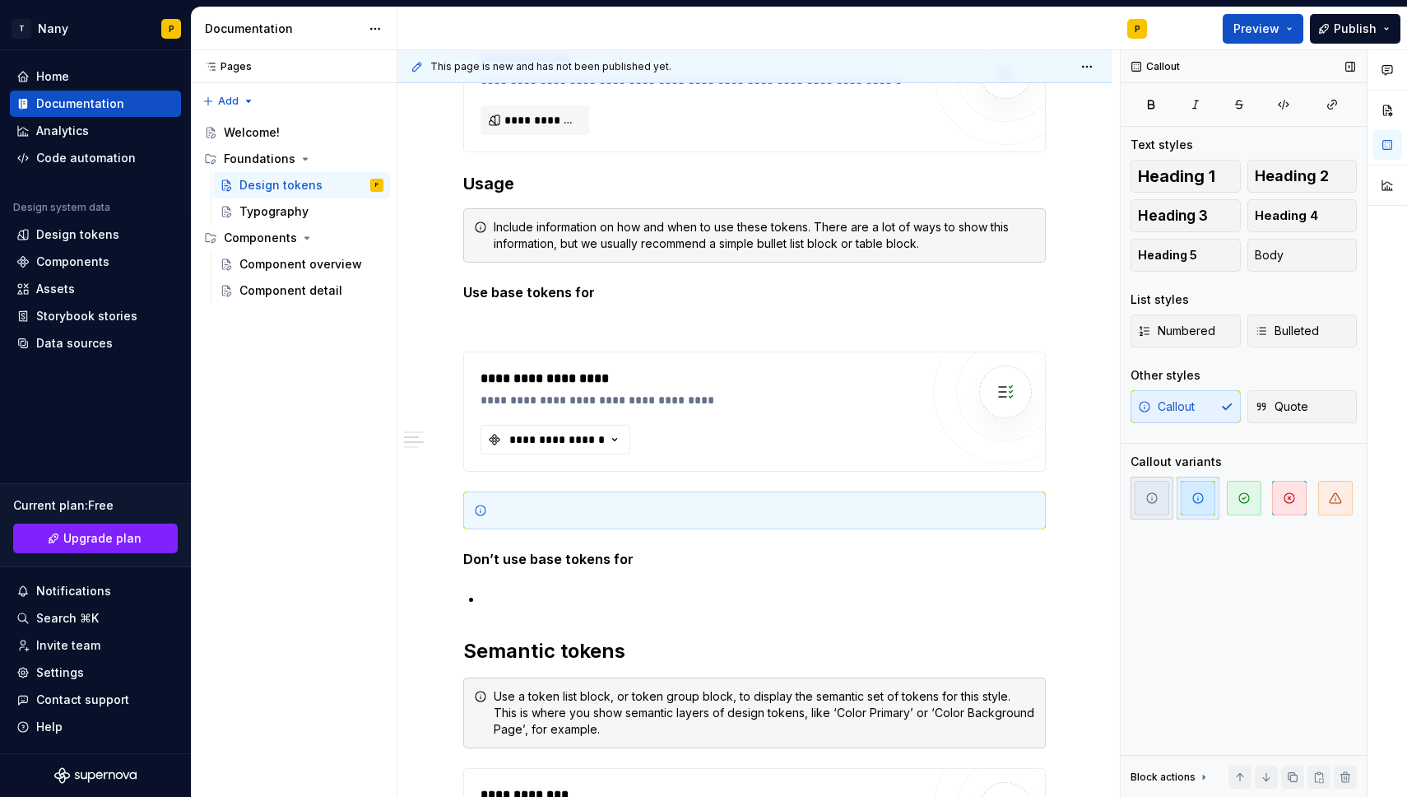
click at [1157, 501] on icon "button" at bounding box center [1151, 497] width 13 height 13
click at [1196, 502] on icon "button" at bounding box center [1198, 498] width 10 height 10
drag, startPoint x: 1148, startPoint y: 495, endPoint x: 1160, endPoint y: 495, distance: 12.4
click at [1149, 495] on icon "button" at bounding box center [1151, 497] width 13 height 13
click at [1198, 501] on icon "button" at bounding box center [1198, 497] width 13 height 13
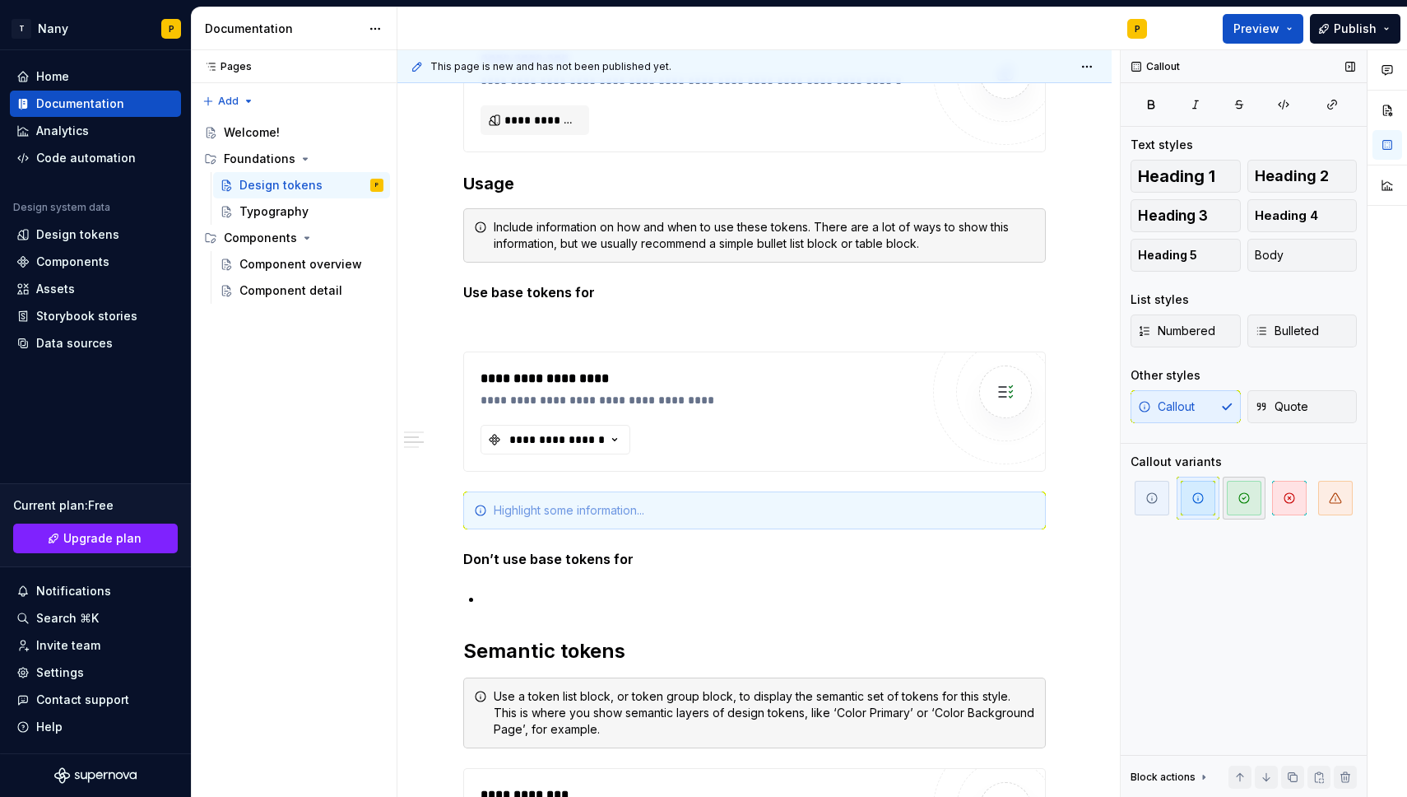
drag, startPoint x: 1229, startPoint y: 499, endPoint x: 1248, endPoint y: 499, distance: 18.1
click at [1229, 499] on span "button" at bounding box center [1244, 498] width 35 height 35
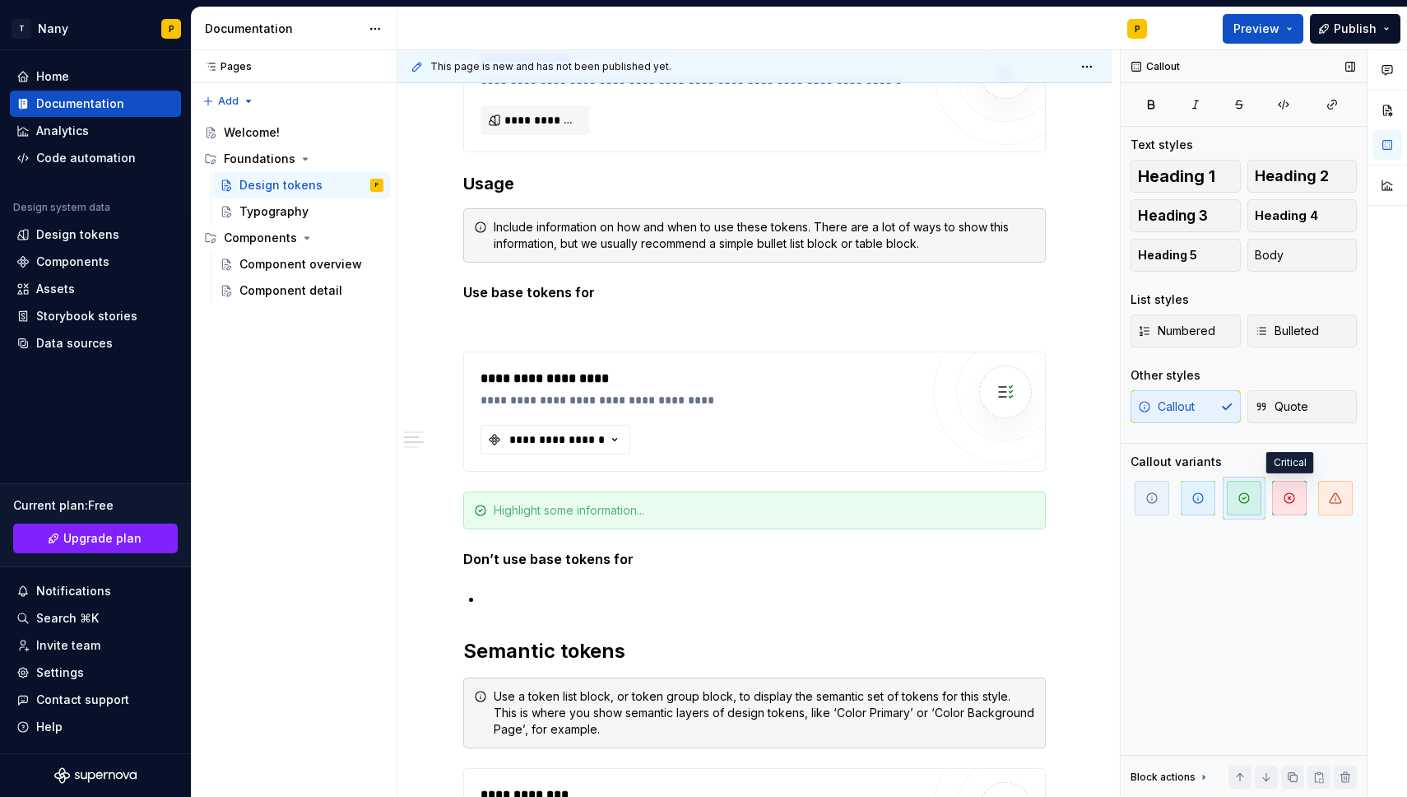
drag, startPoint x: 1285, startPoint y: 495, endPoint x: 1231, endPoint y: 500, distance: 54.5
click at [1285, 495] on icon "button" at bounding box center [1290, 498] width 10 height 10
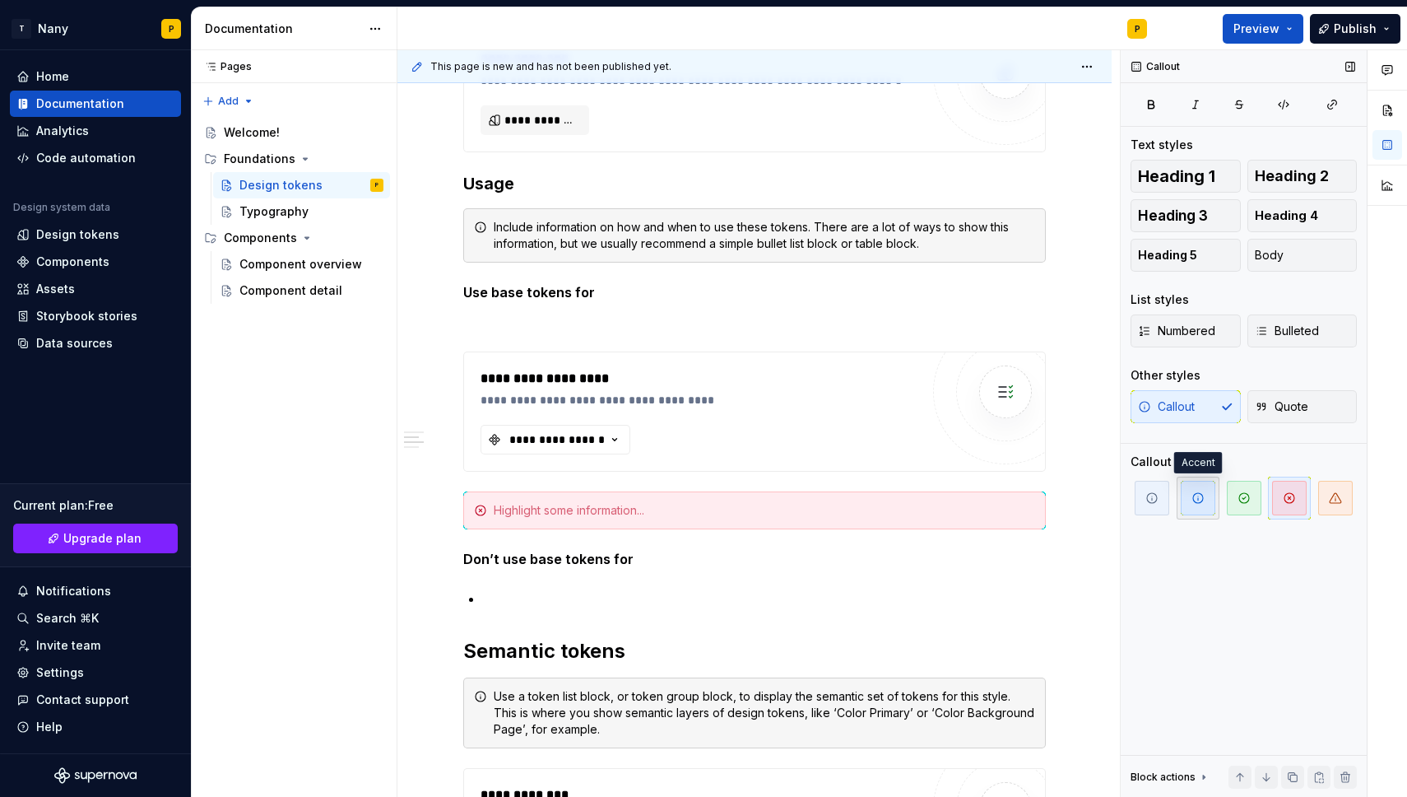
click at [1189, 499] on span "button" at bounding box center [1198, 498] width 35 height 35
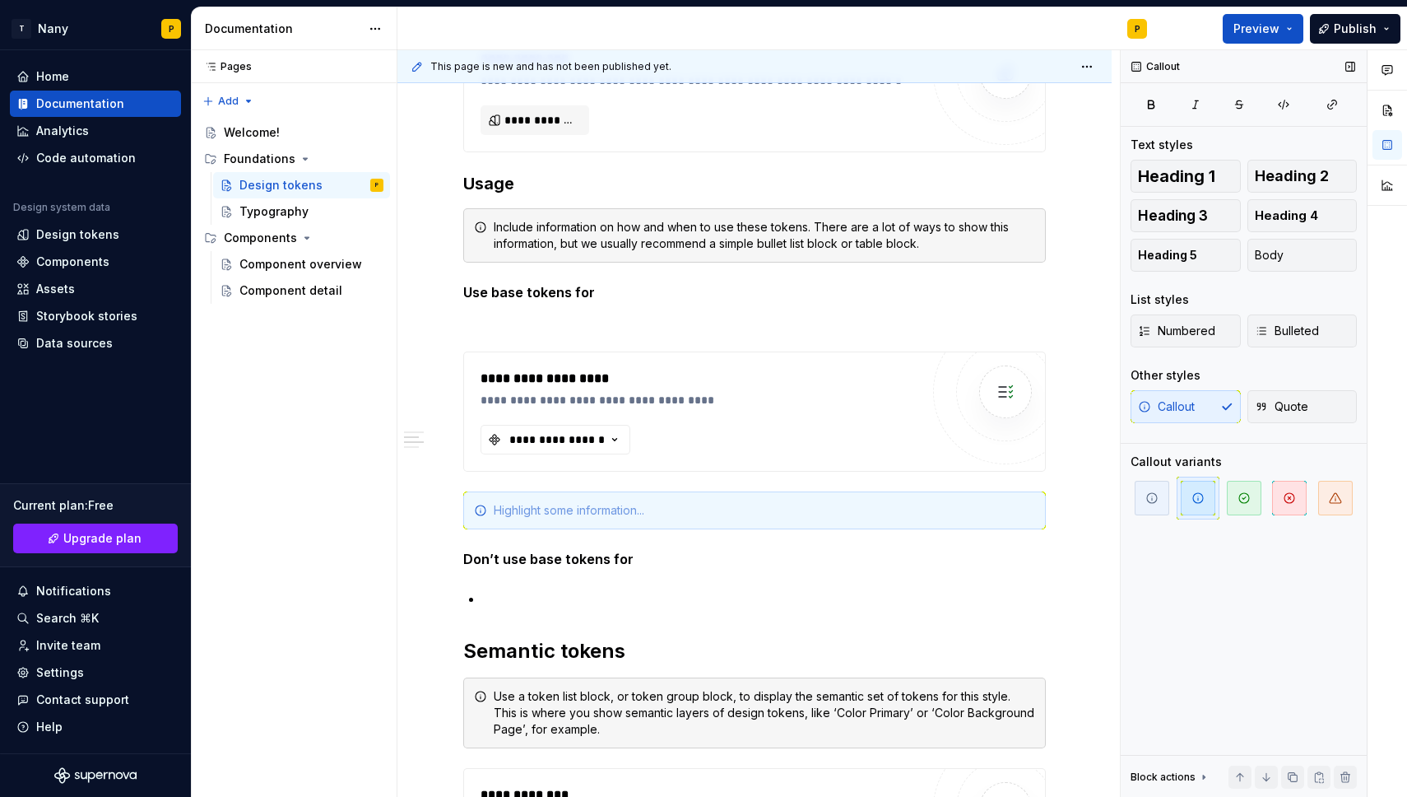
click at [1313, 493] on div at bounding box center [1244, 497] width 226 height 43
click at [1267, 409] on span "Quote" at bounding box center [1281, 406] width 53 height 16
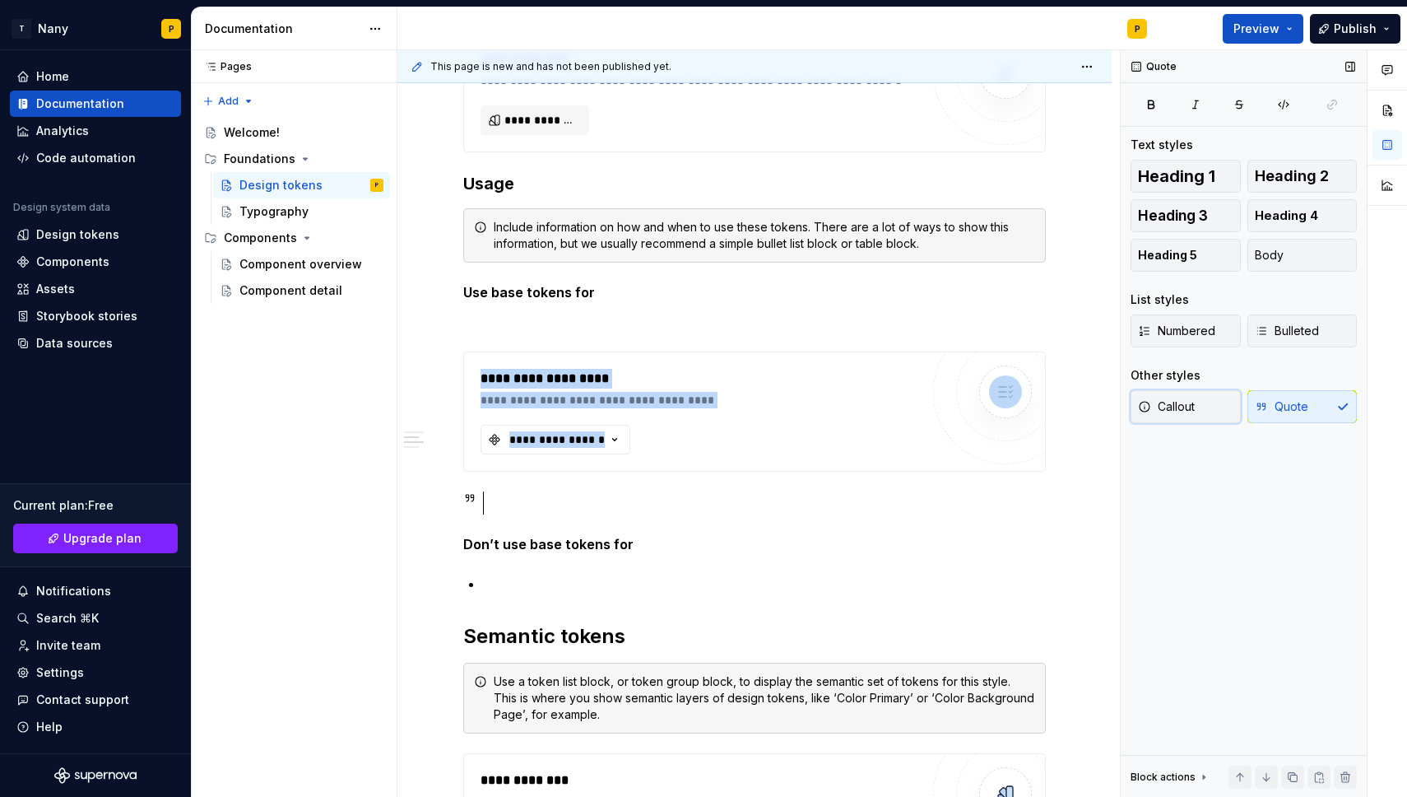
click at [1201, 407] on button "Callout" at bounding box center [1186, 406] width 110 height 33
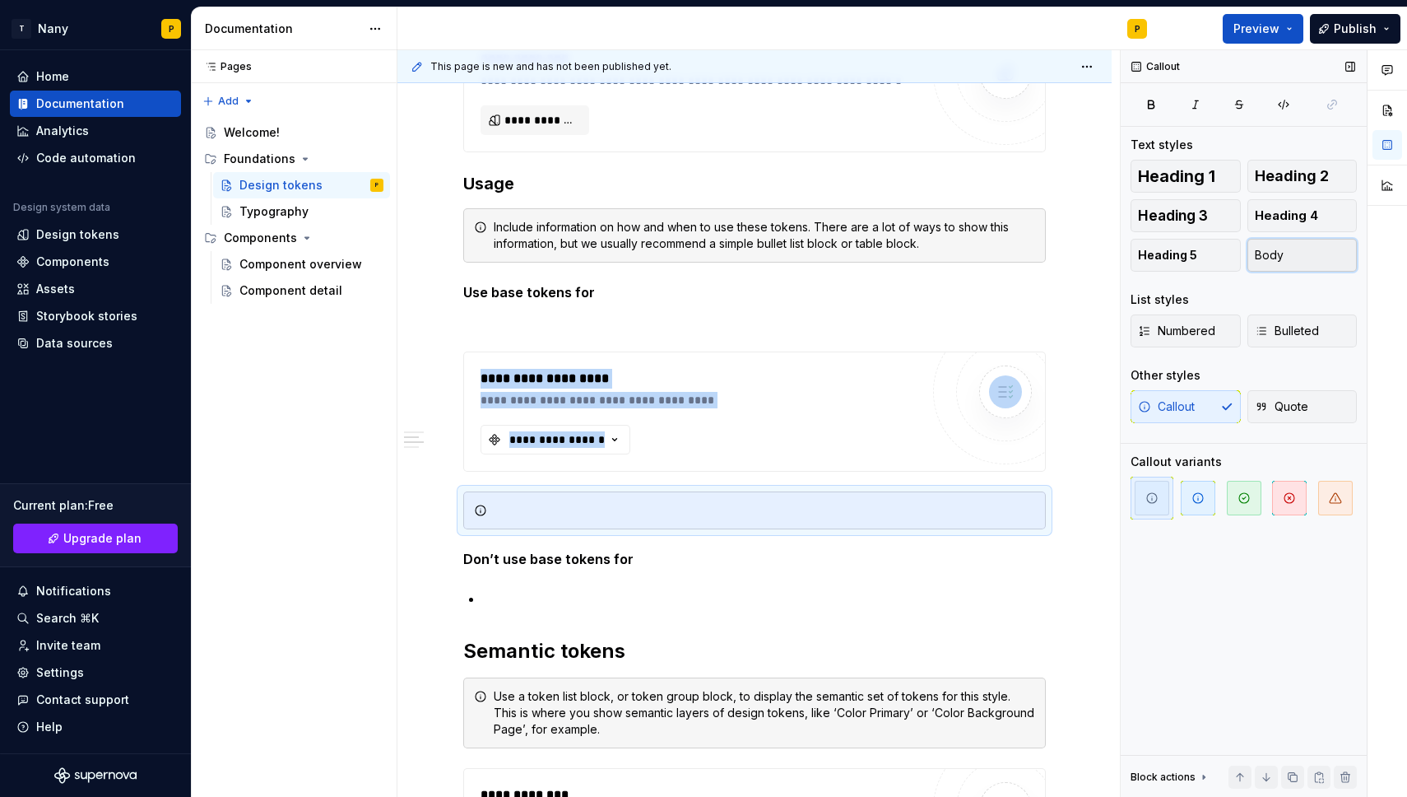
click at [1258, 253] on span "Body" at bounding box center [1269, 255] width 29 height 16
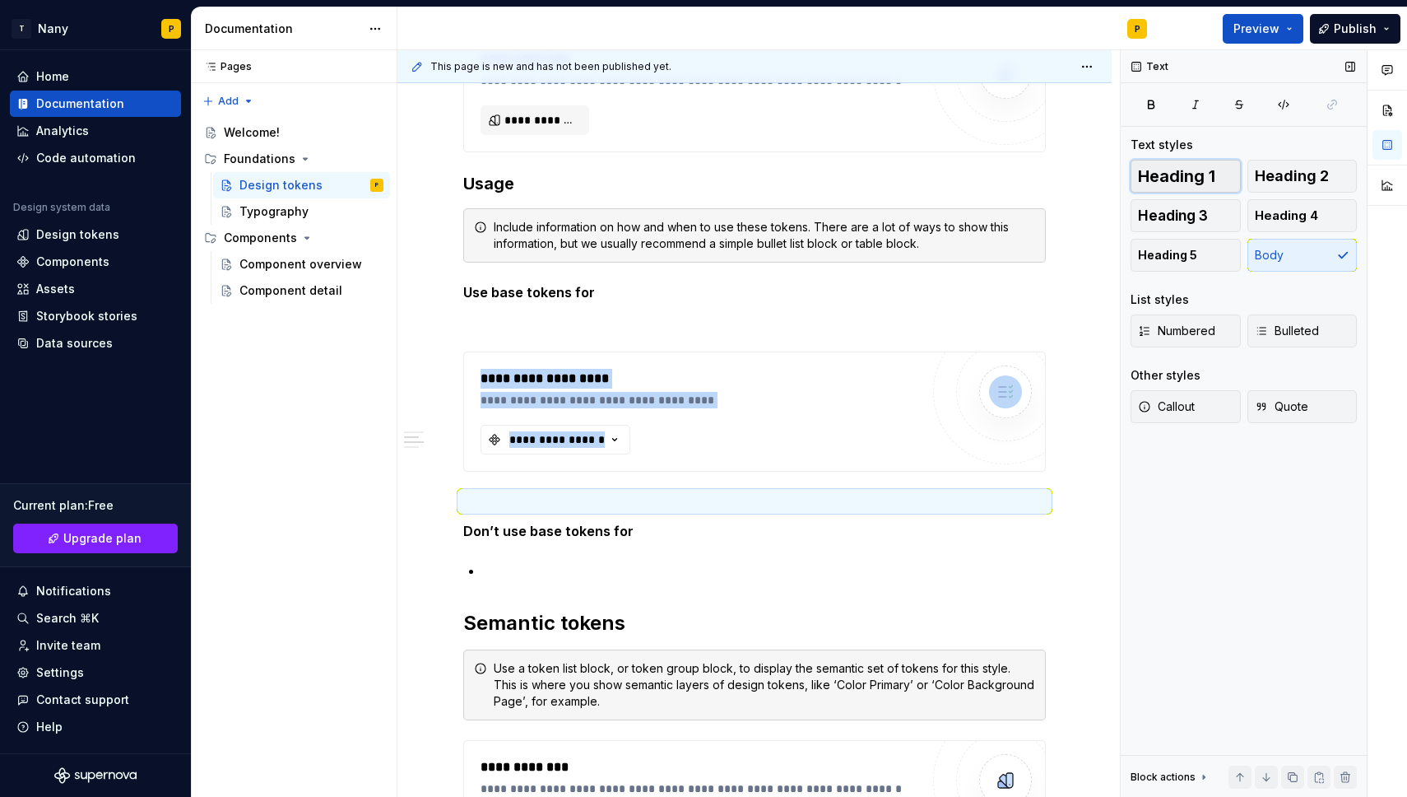
click at [1196, 184] on span "Heading 1" at bounding box center [1176, 176] width 77 height 16
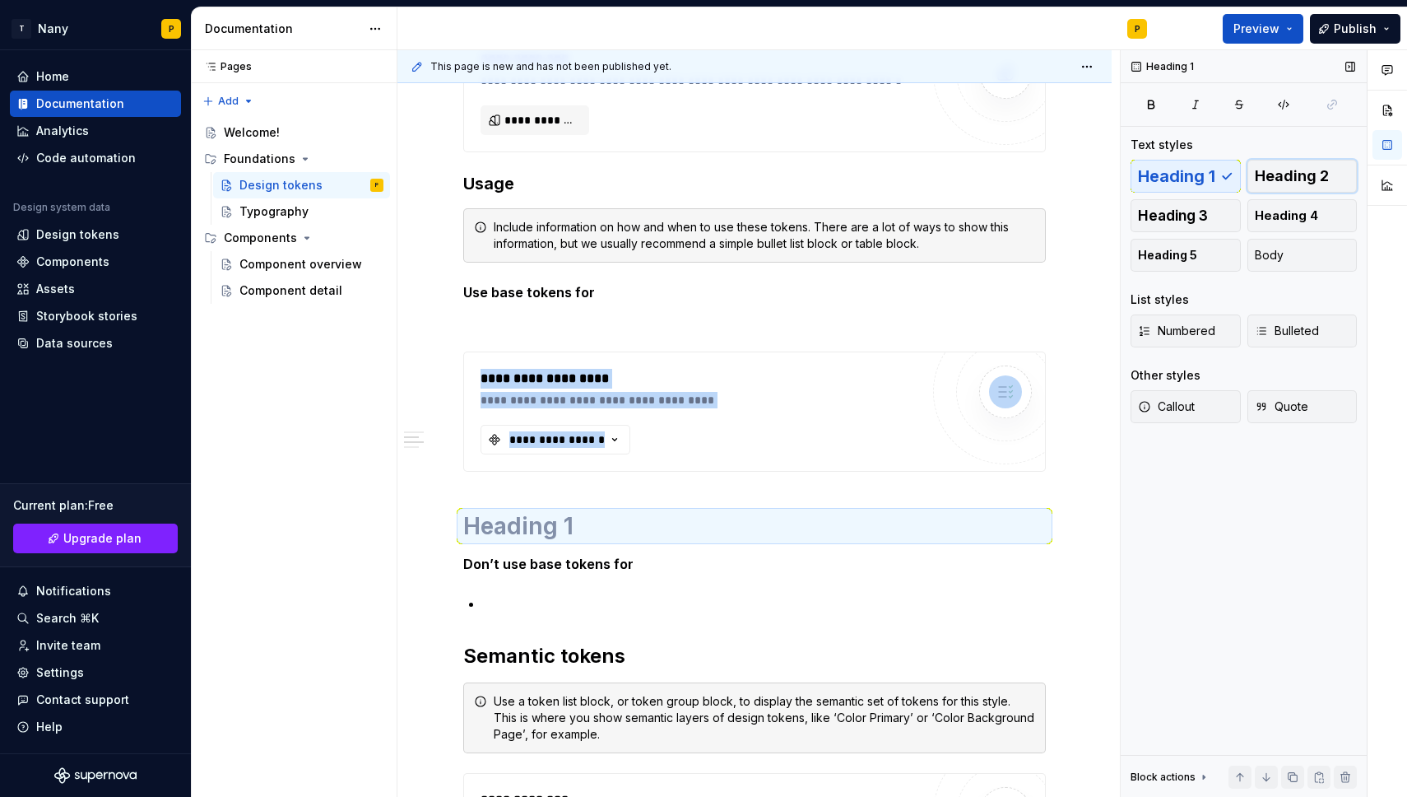
drag, startPoint x: 1286, startPoint y: 182, endPoint x: 1242, endPoint y: 181, distance: 44.4
click at [1286, 182] on span "Heading 2" at bounding box center [1292, 176] width 74 height 16
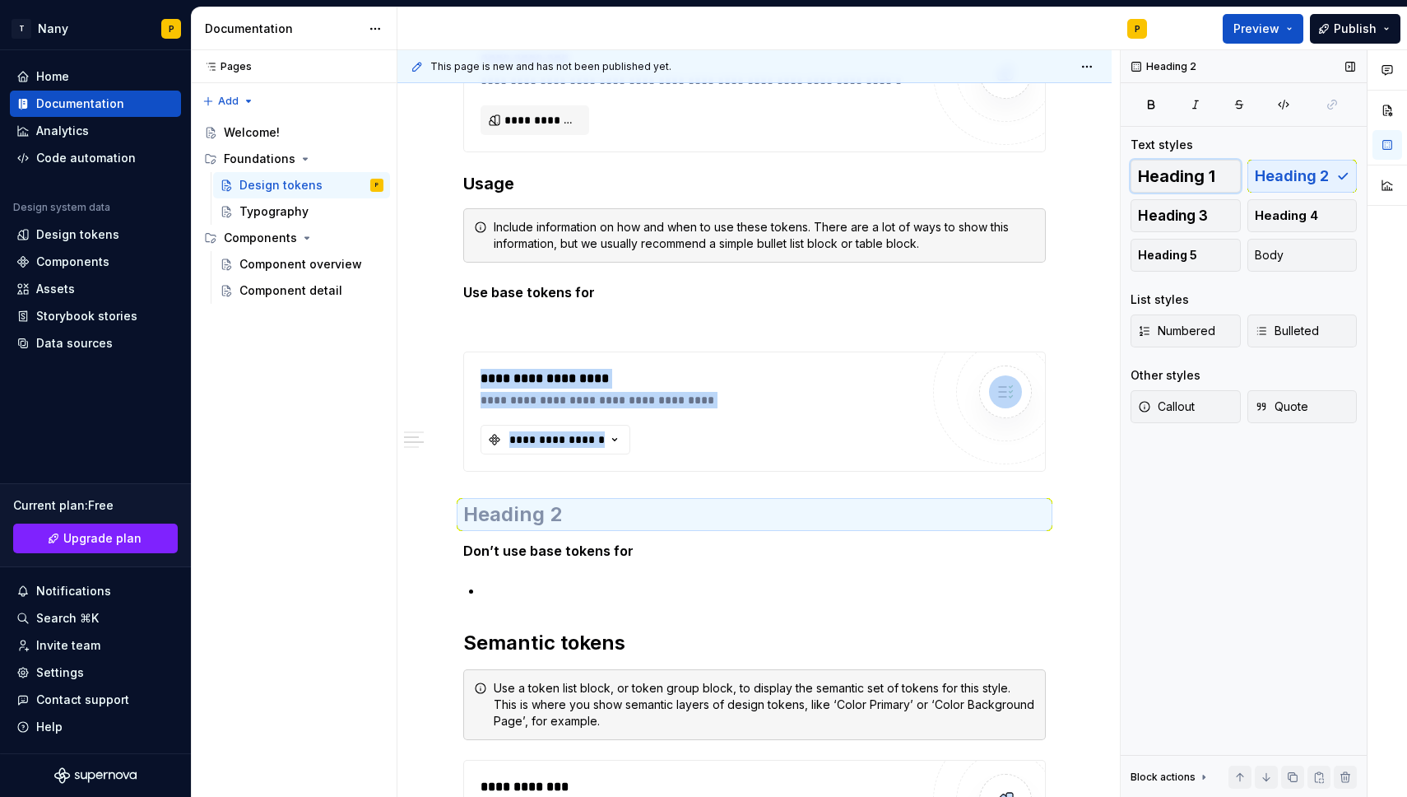
click at [1221, 181] on button "Heading 1" at bounding box center [1186, 176] width 110 height 33
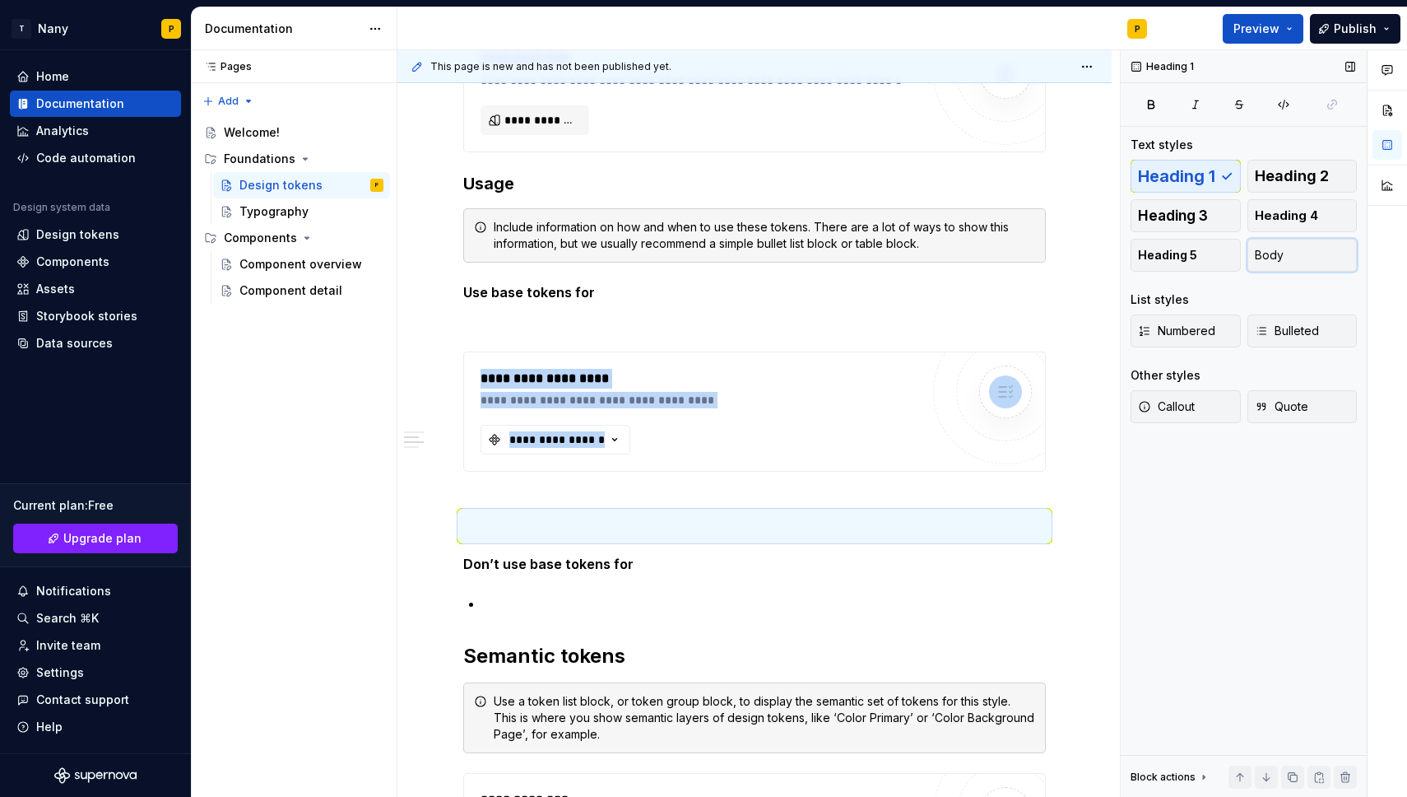
drag, startPoint x: 1262, startPoint y: 251, endPoint x: 1246, endPoint y: 252, distance: 16.5
click at [1262, 250] on span "Body" at bounding box center [1269, 255] width 29 height 16
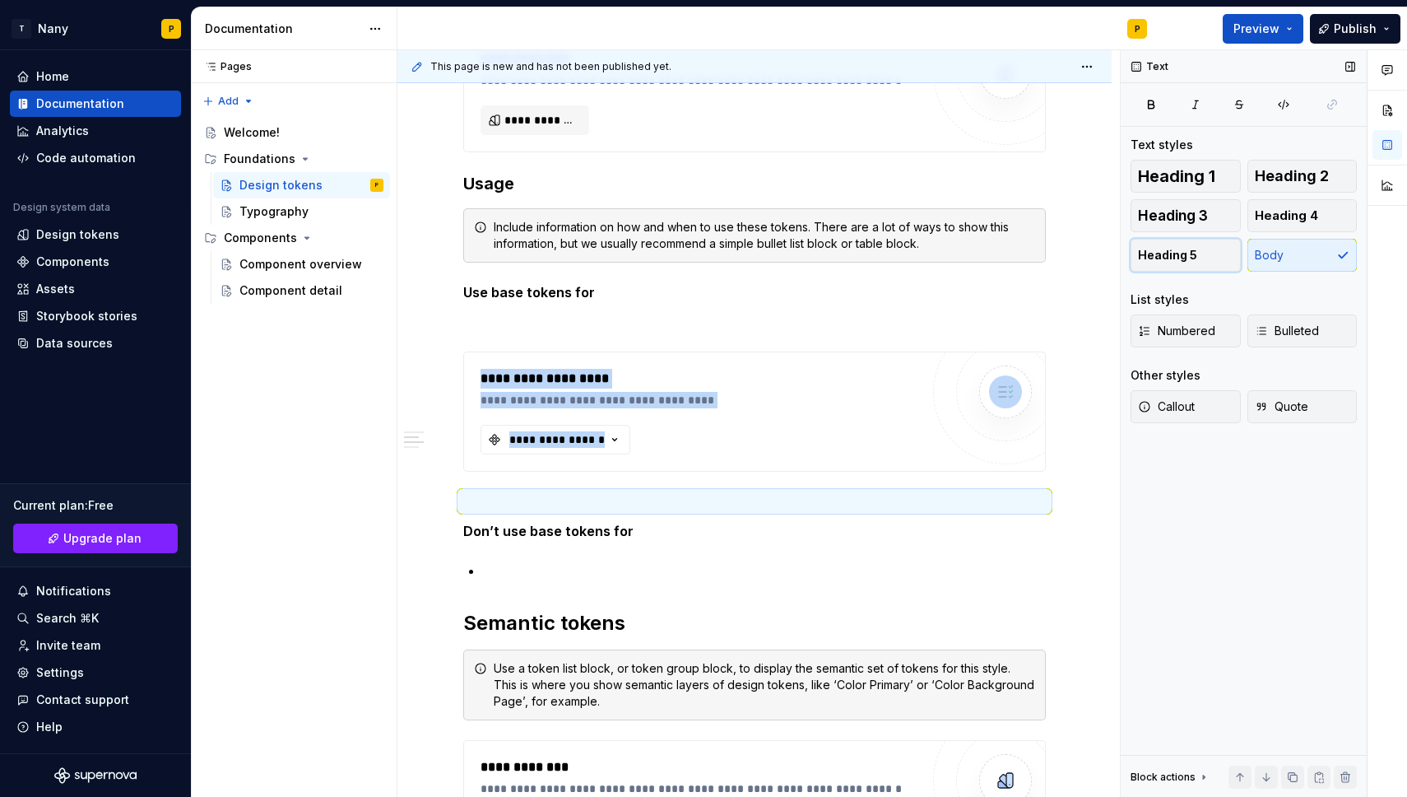
click at [1220, 252] on button "Heading 5" at bounding box center [1186, 255] width 110 height 33
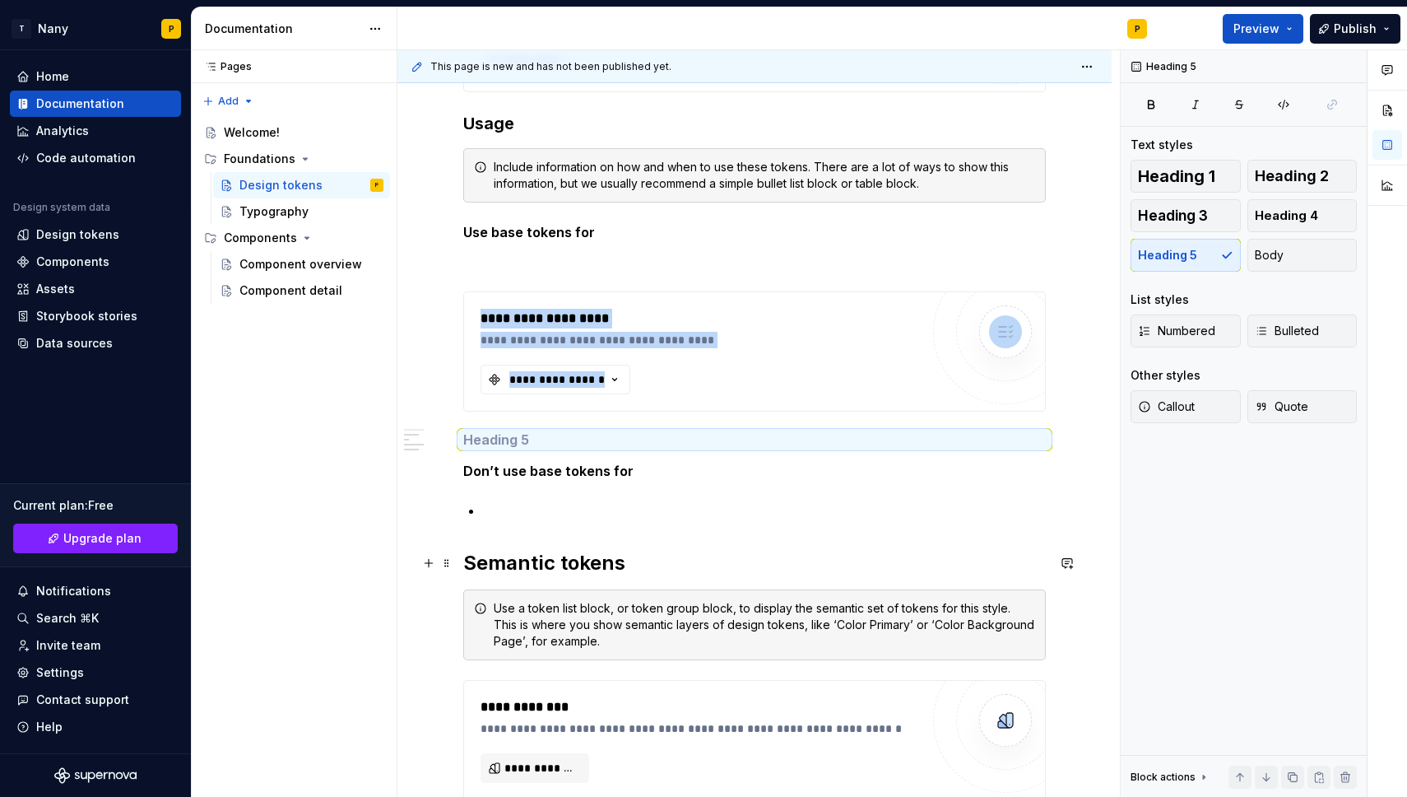
scroll to position [817, 0]
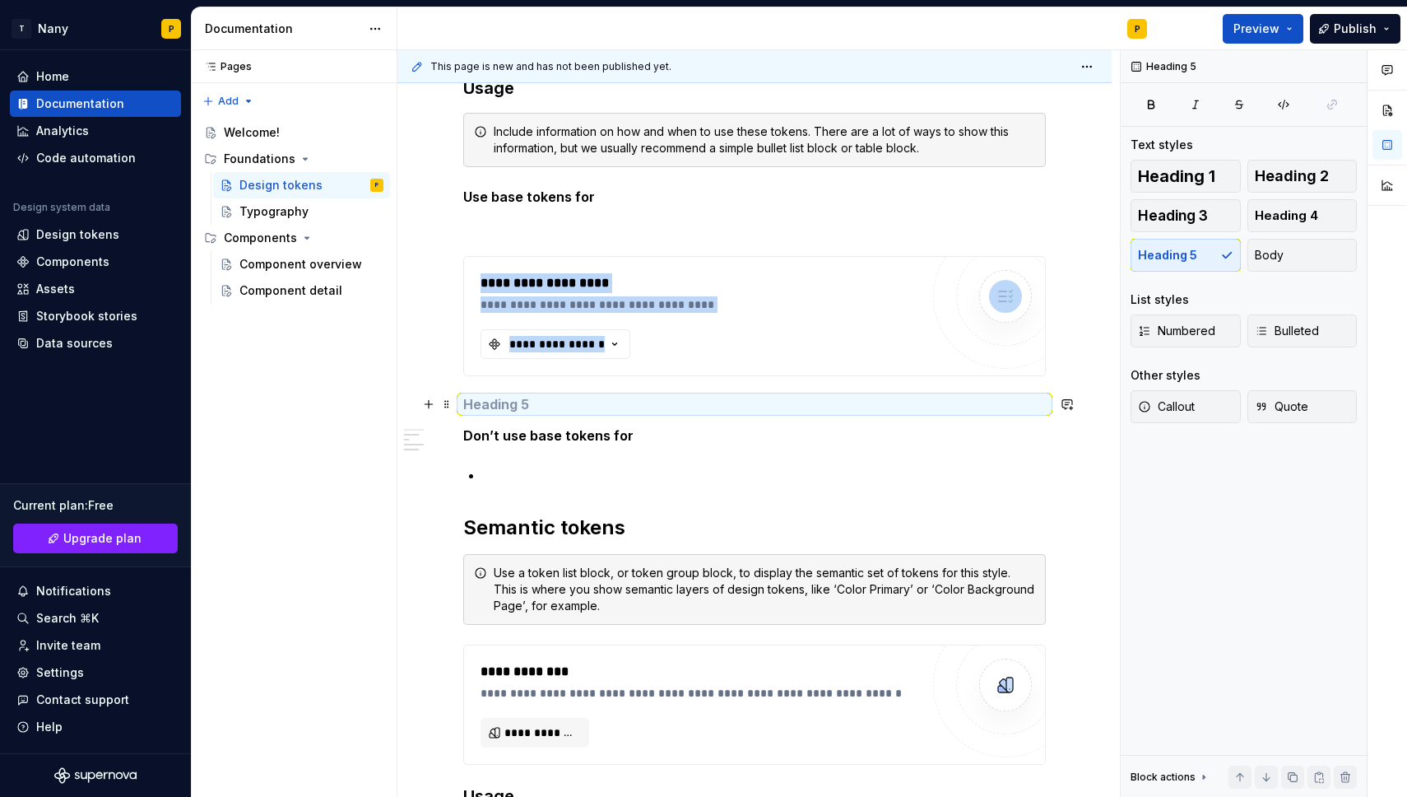
click at [1038, 407] on h5 at bounding box center [754, 404] width 583 height 16
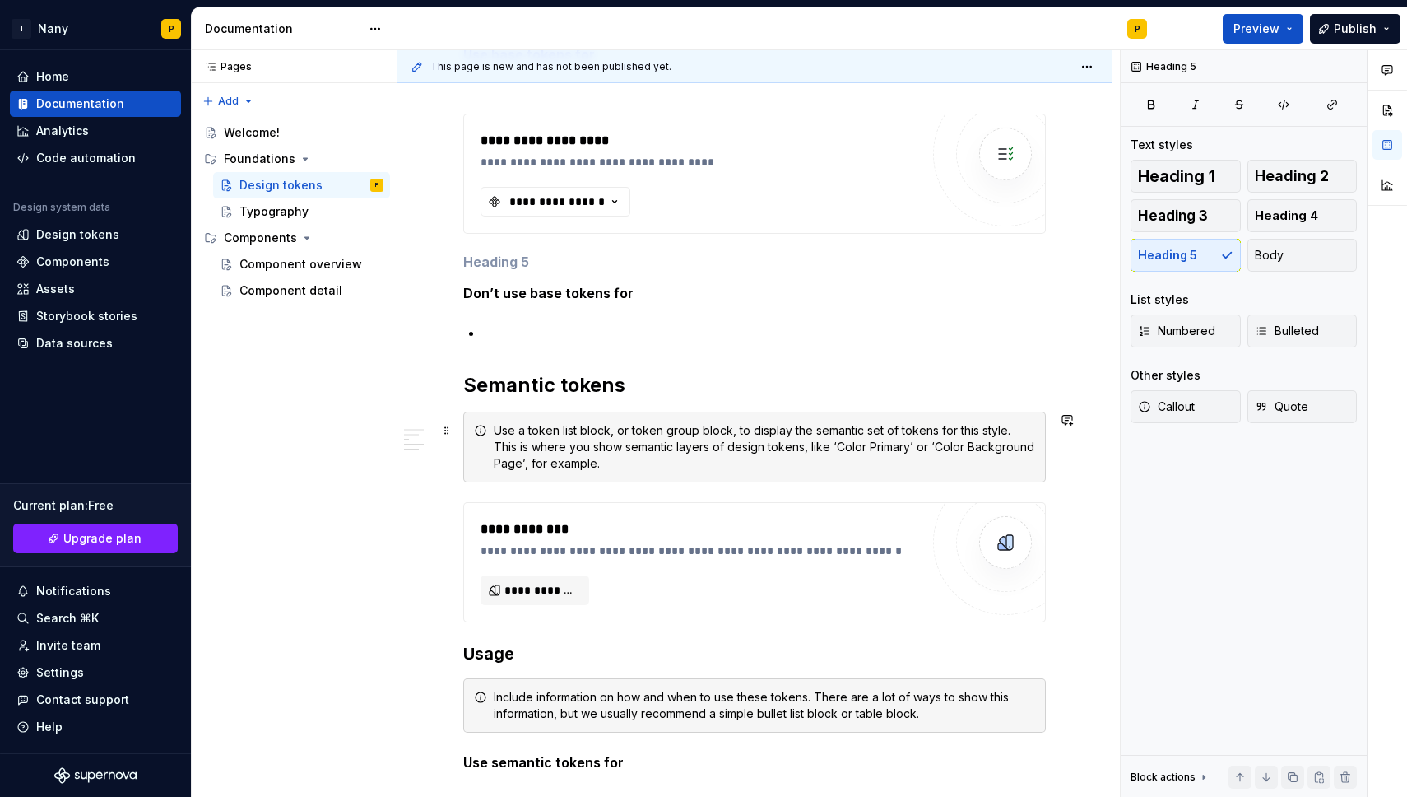
scroll to position [964, 0]
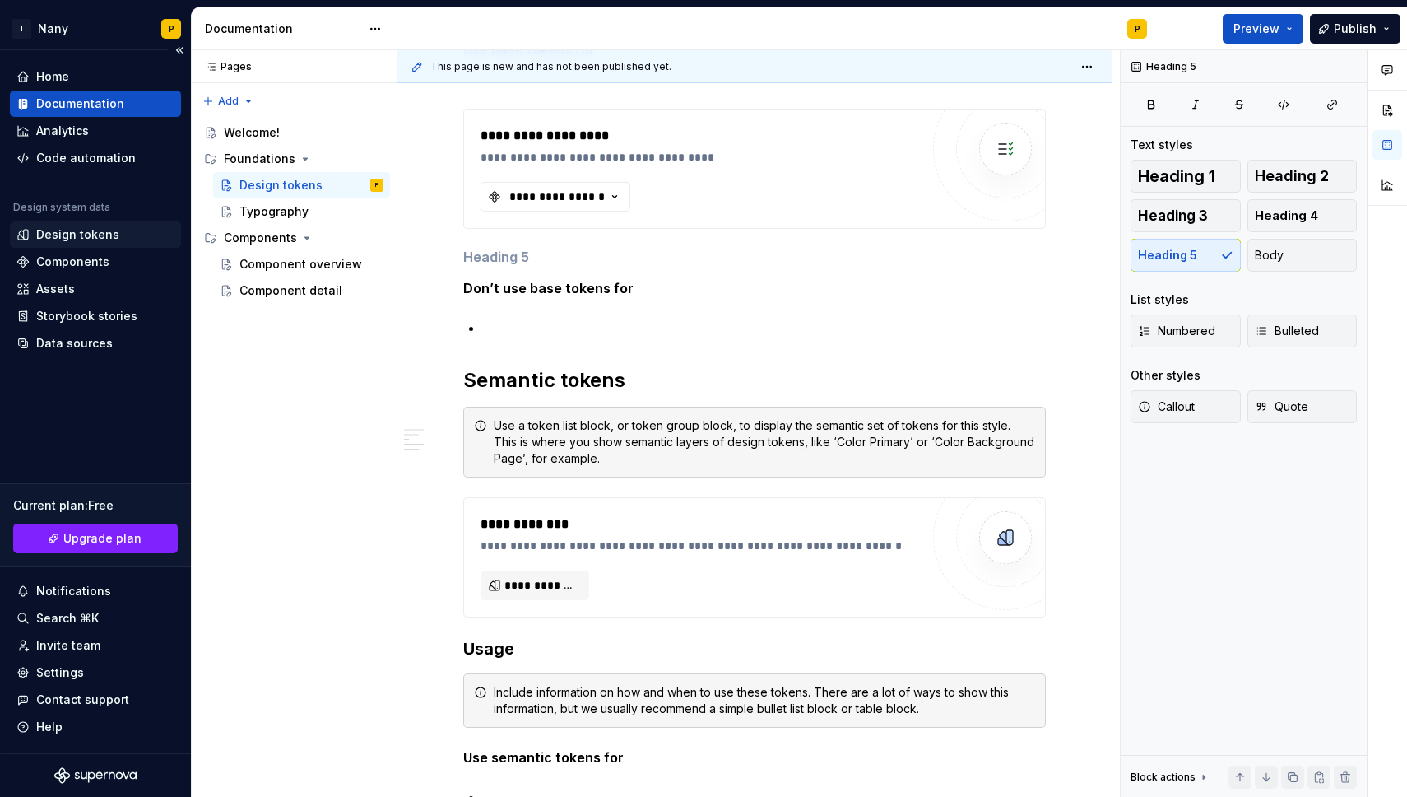
click at [101, 238] on div "Design tokens" at bounding box center [77, 234] width 83 height 16
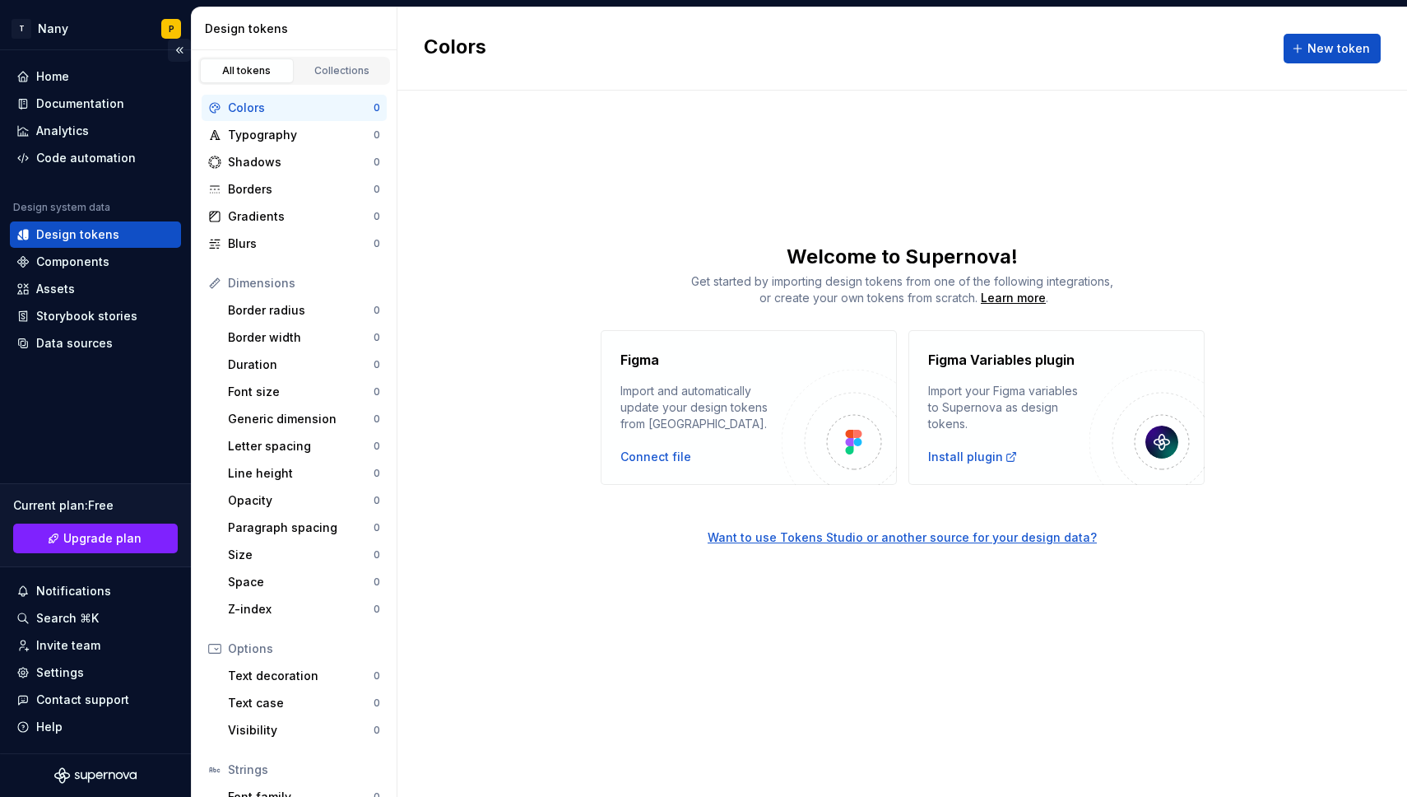
click at [179, 53] on button "Collapse sidebar" at bounding box center [179, 50] width 23 height 23
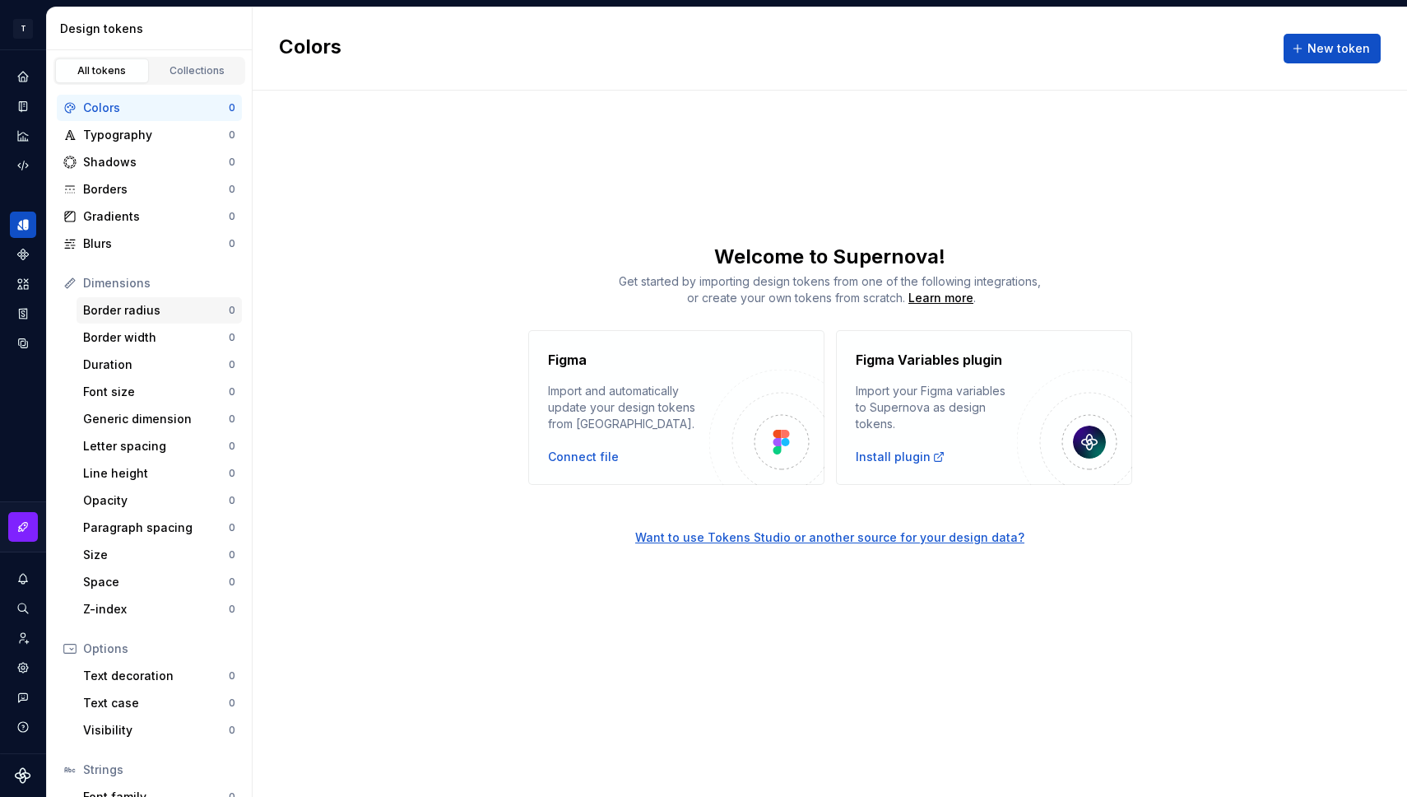
click at [150, 305] on div "Border radius" at bounding box center [156, 310] width 146 height 16
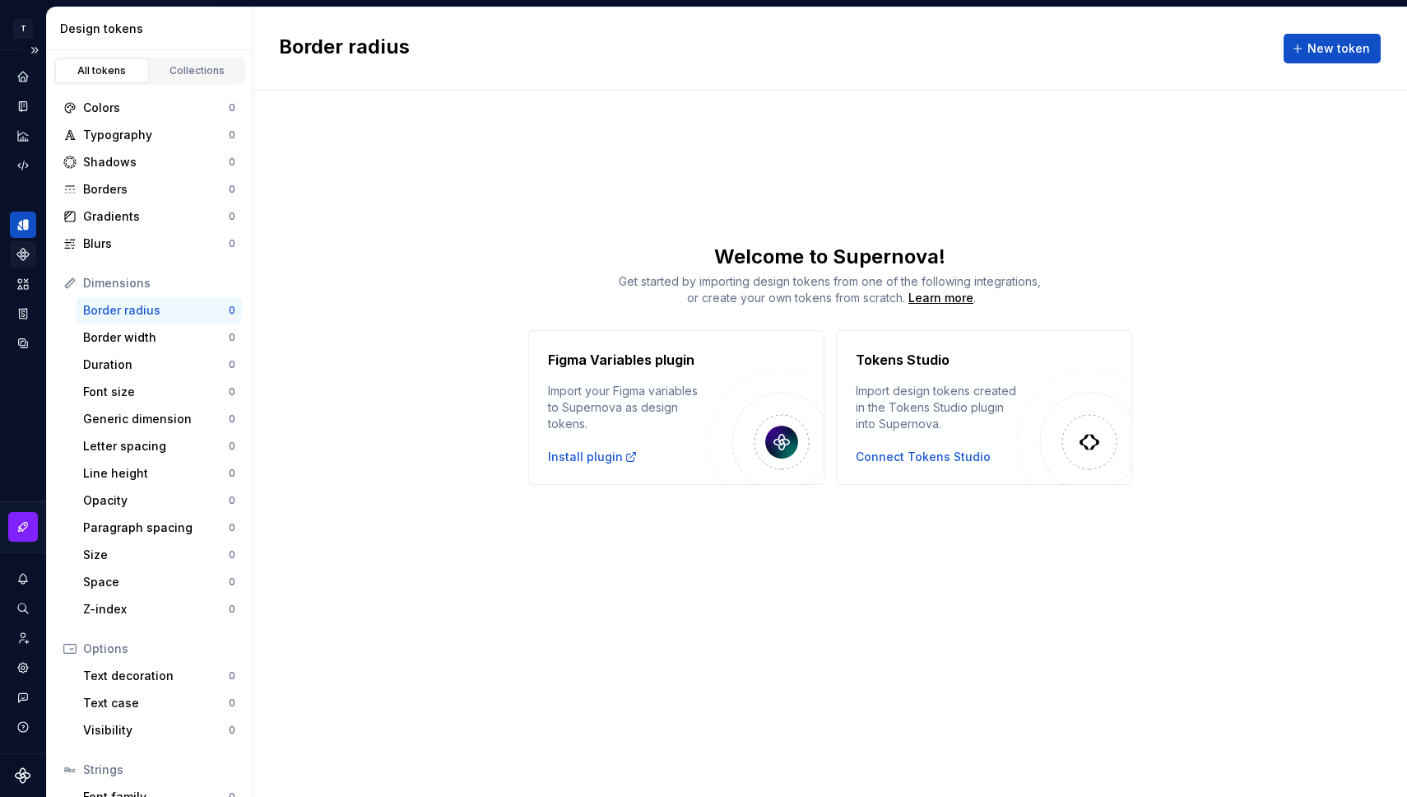
click at [28, 253] on icon "Components" at bounding box center [23, 255] width 12 height 12
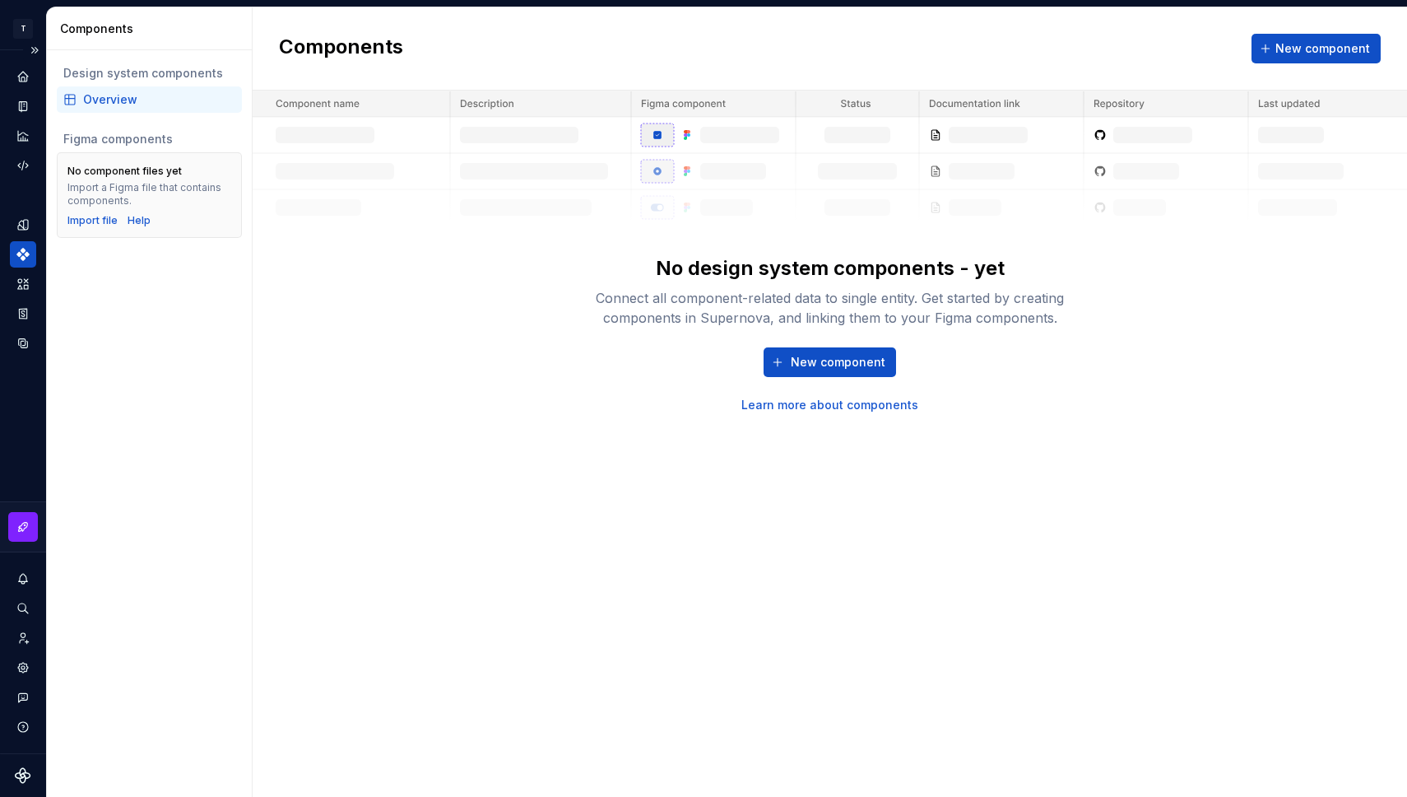
click at [47, 279] on div "Design system components Overview Figma components No component files yet Impor…" at bounding box center [149, 423] width 205 height 746
click at [30, 286] on icon "Assets" at bounding box center [23, 283] width 15 height 15
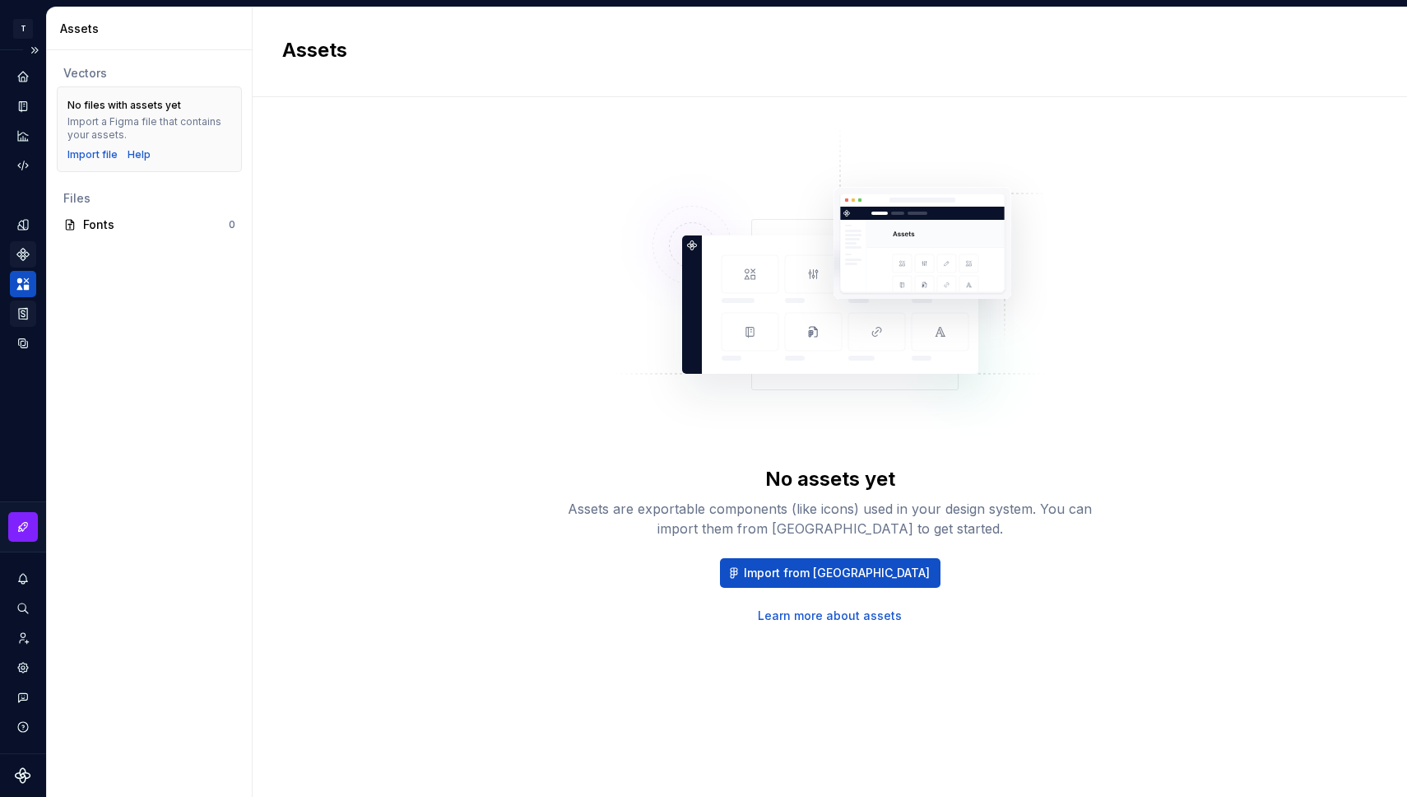
click at [25, 304] on div "Storybook stories" at bounding box center [23, 313] width 26 height 26
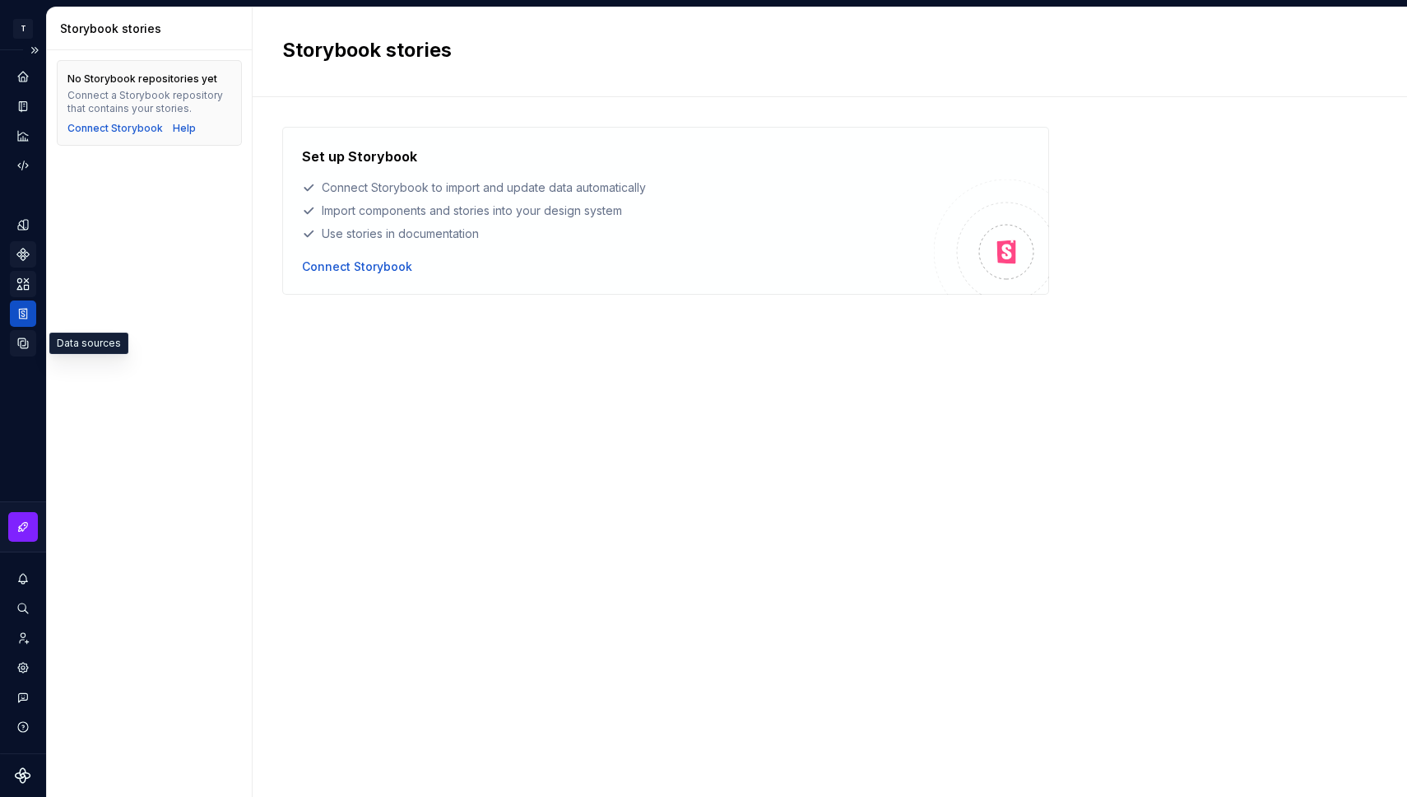
click at [21, 346] on icon "Data sources" at bounding box center [23, 343] width 10 height 10
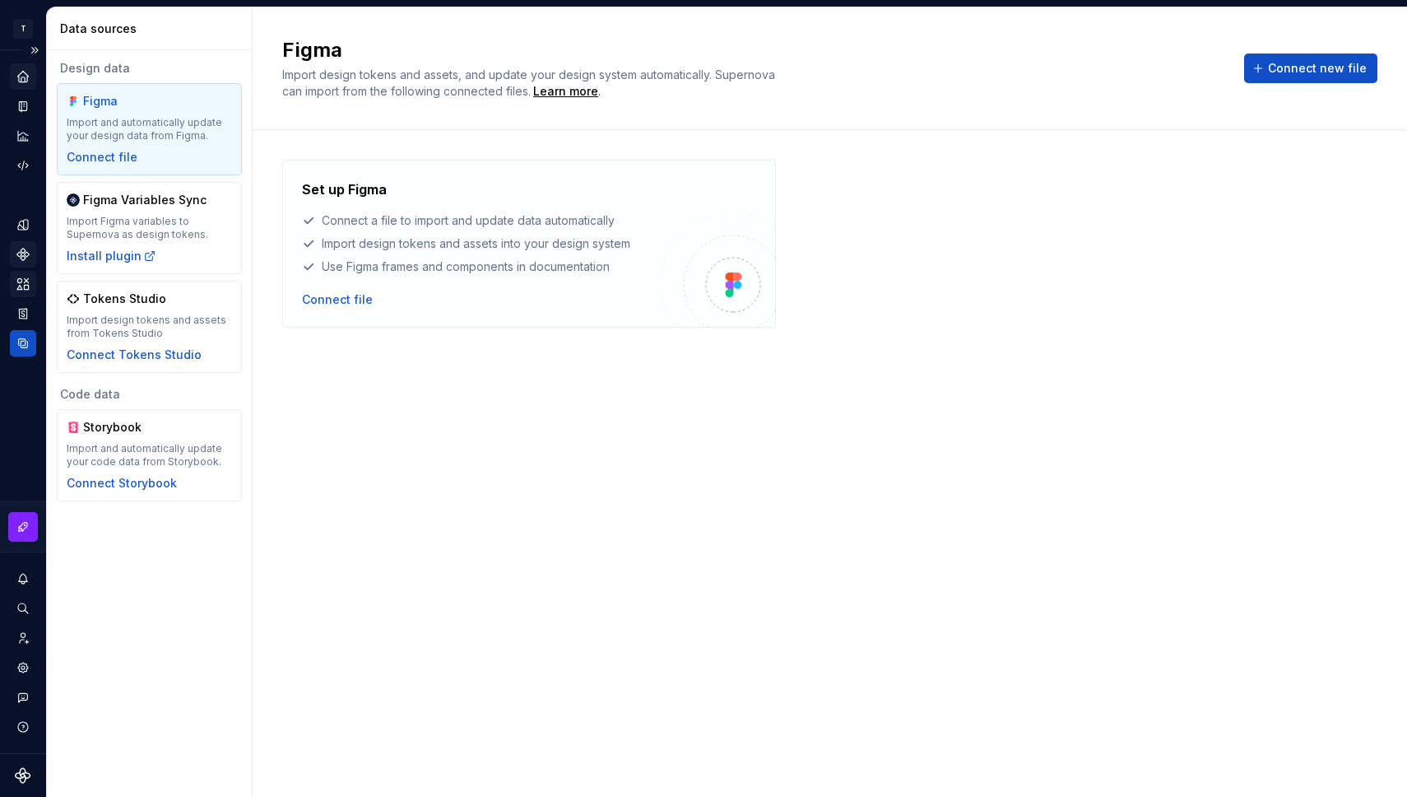
click at [25, 74] on icon "Home" at bounding box center [22, 76] width 11 height 11
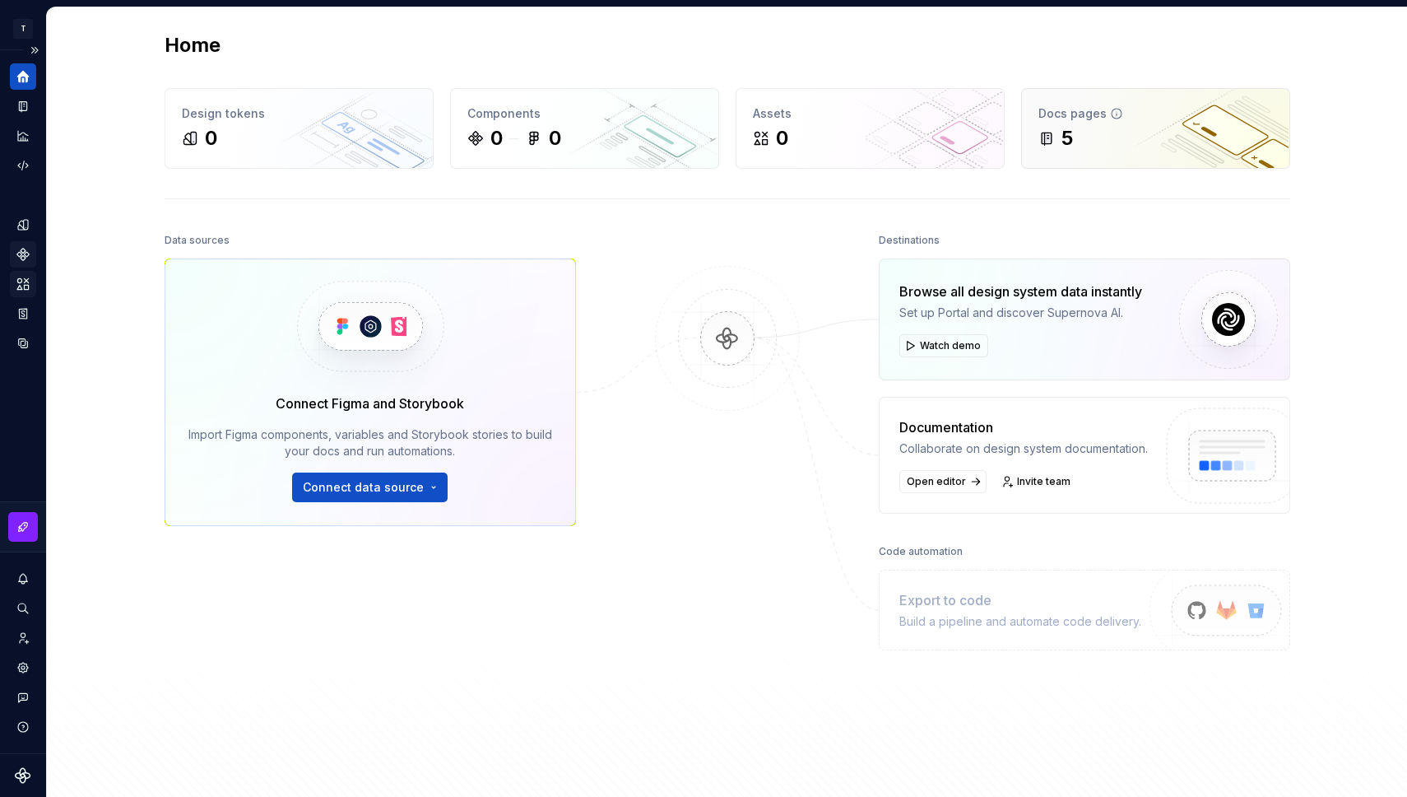
scroll to position [4, 0]
click at [14, 108] on div "Documentation" at bounding box center [23, 106] width 26 height 26
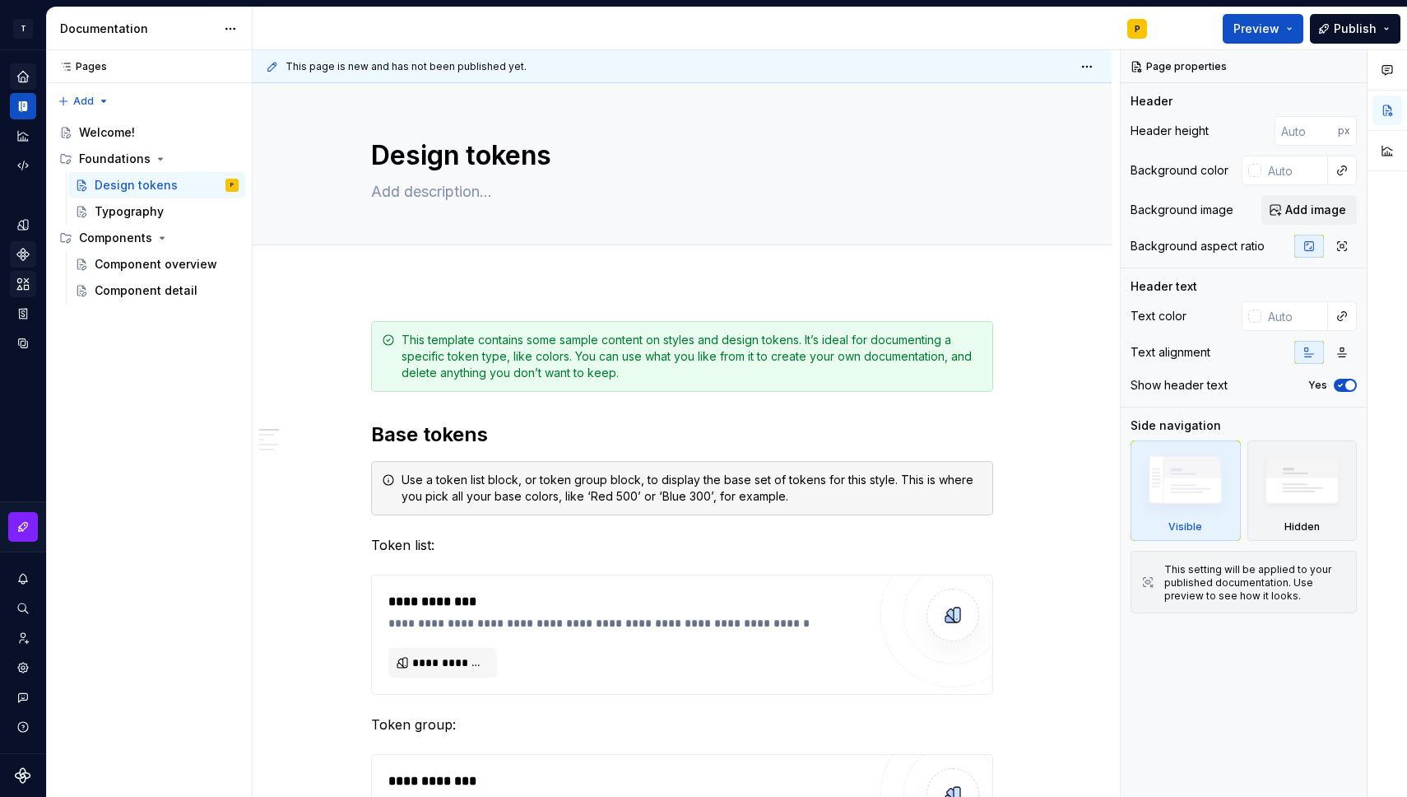
type textarea "*"
